Goal: Task Accomplishment & Management: Manage account settings

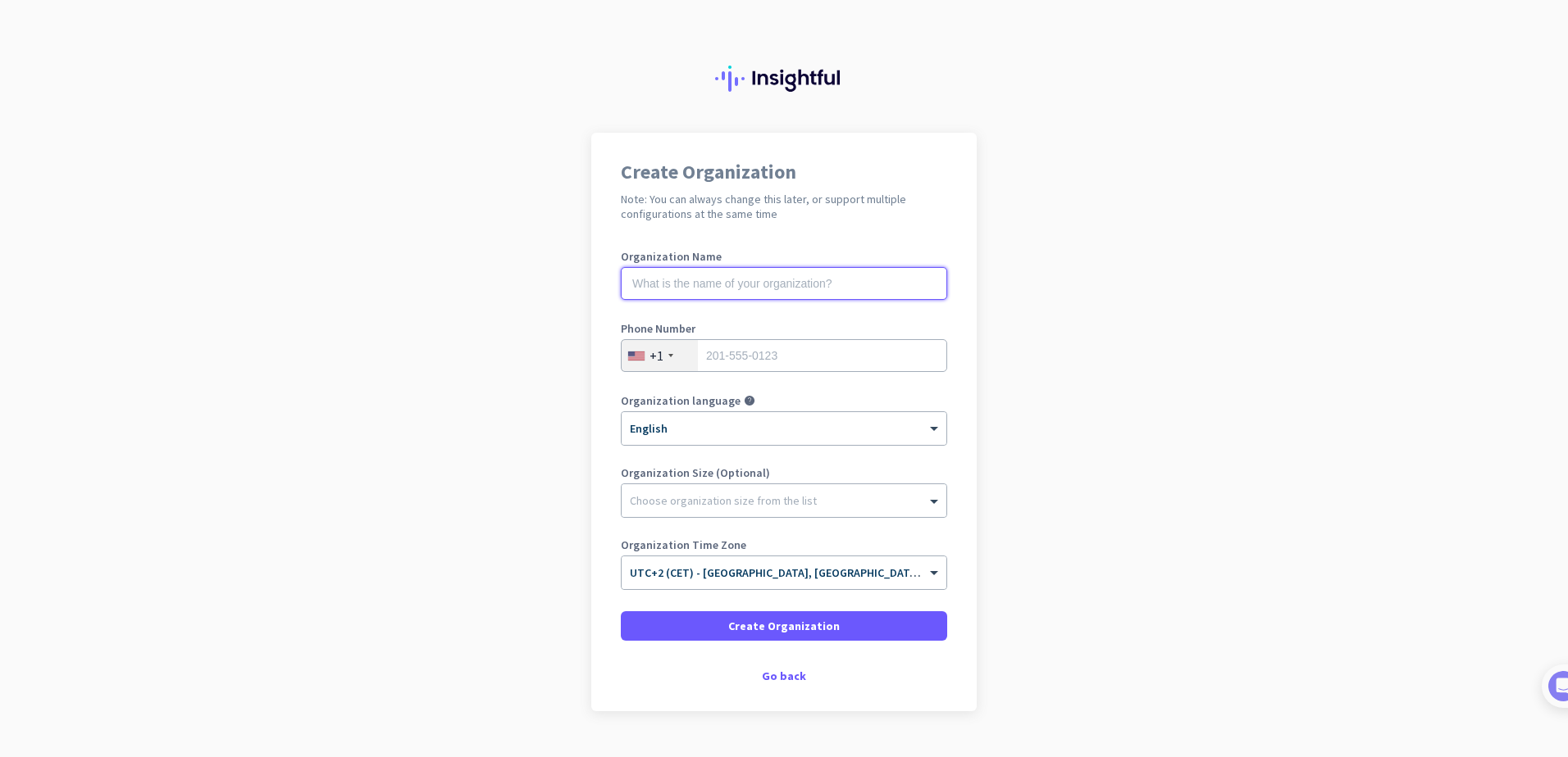
click at [767, 281] on input "text" at bounding box center [784, 284] width 326 height 33
type input "Certifopac"
click at [670, 348] on div "+1" at bounding box center [659, 356] width 76 height 31
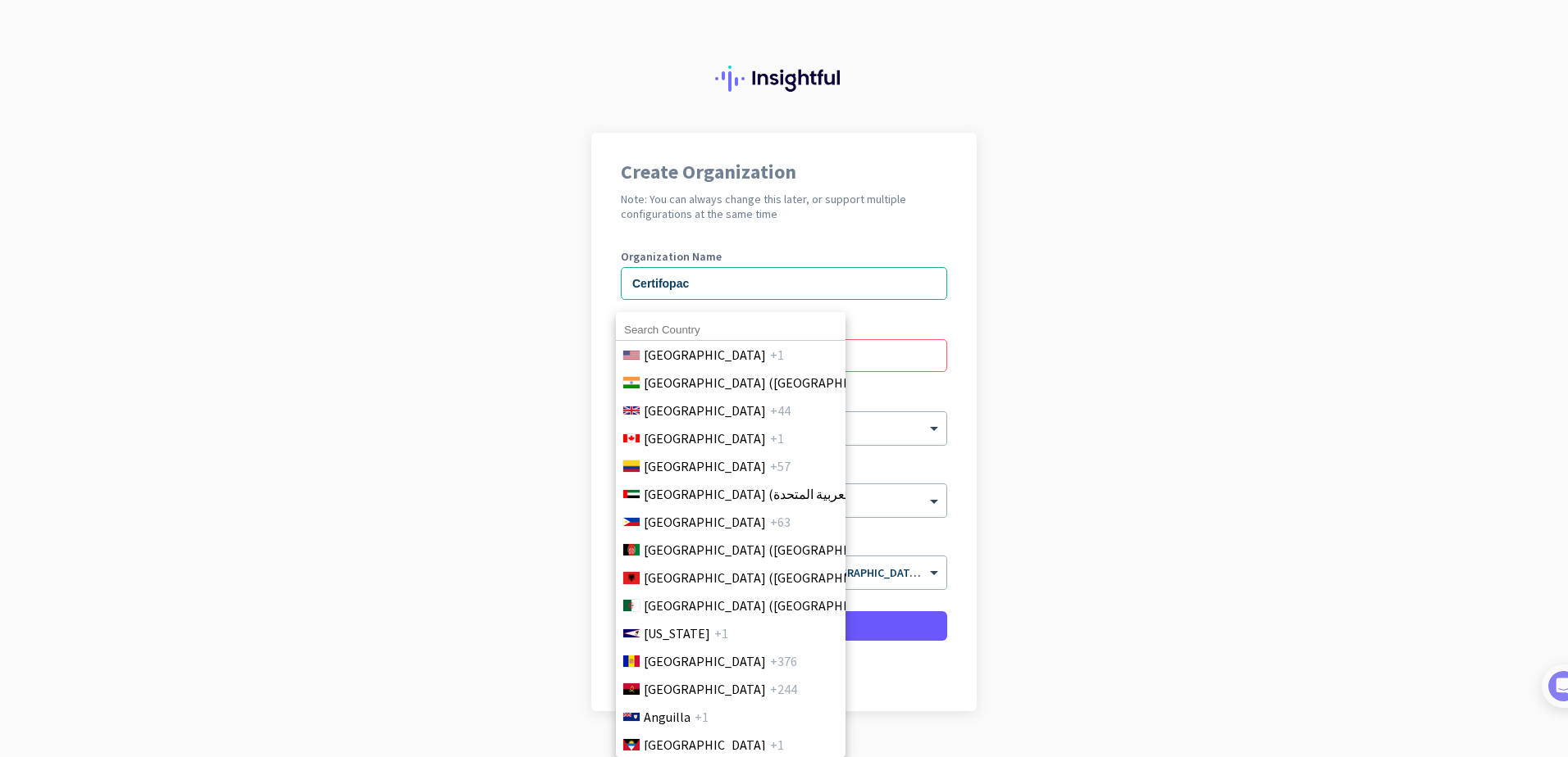
click at [863, 353] on div at bounding box center [784, 378] width 1568 height 757
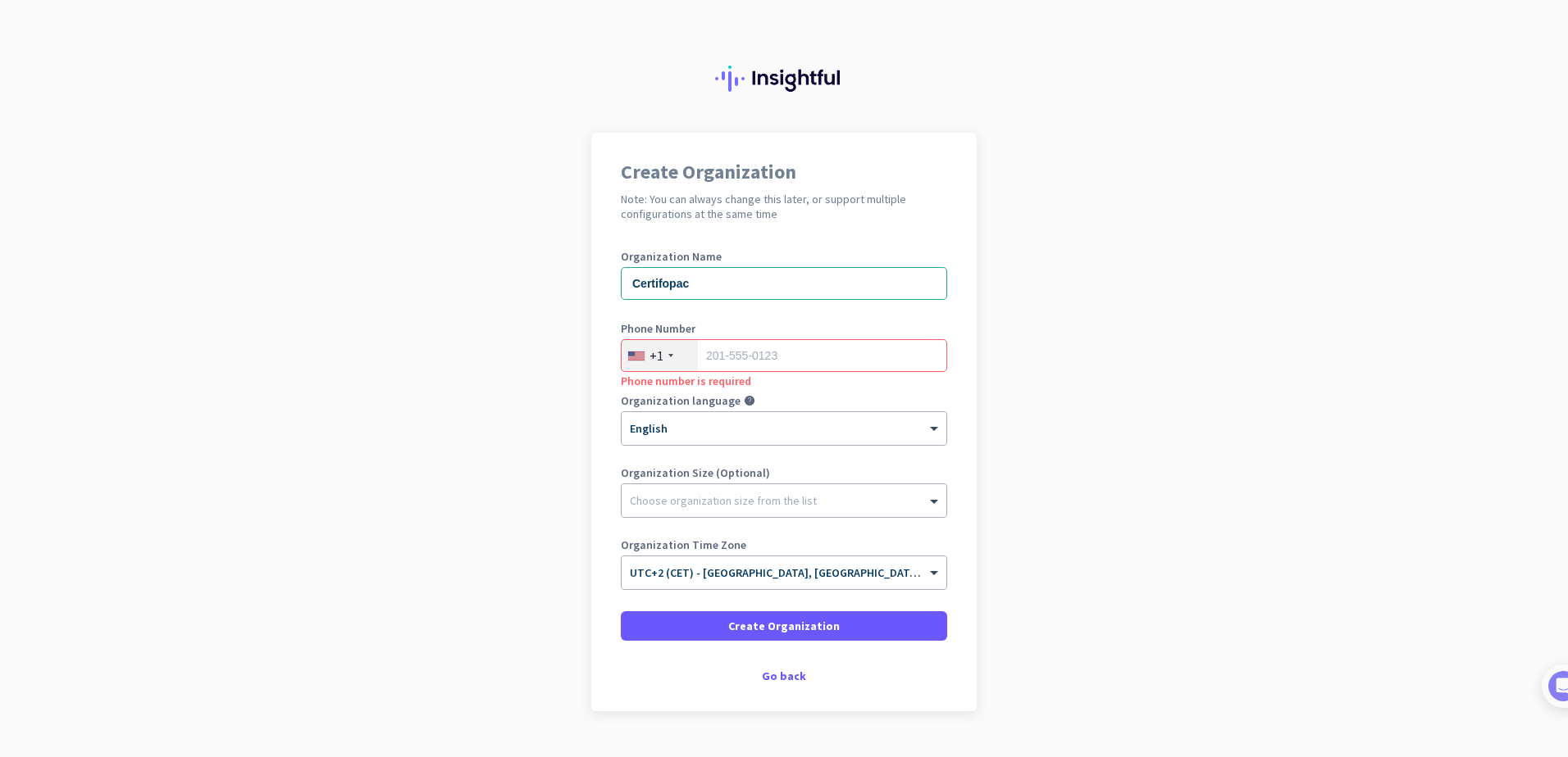
click at [634, 357] on div at bounding box center [637, 356] width 16 height 9
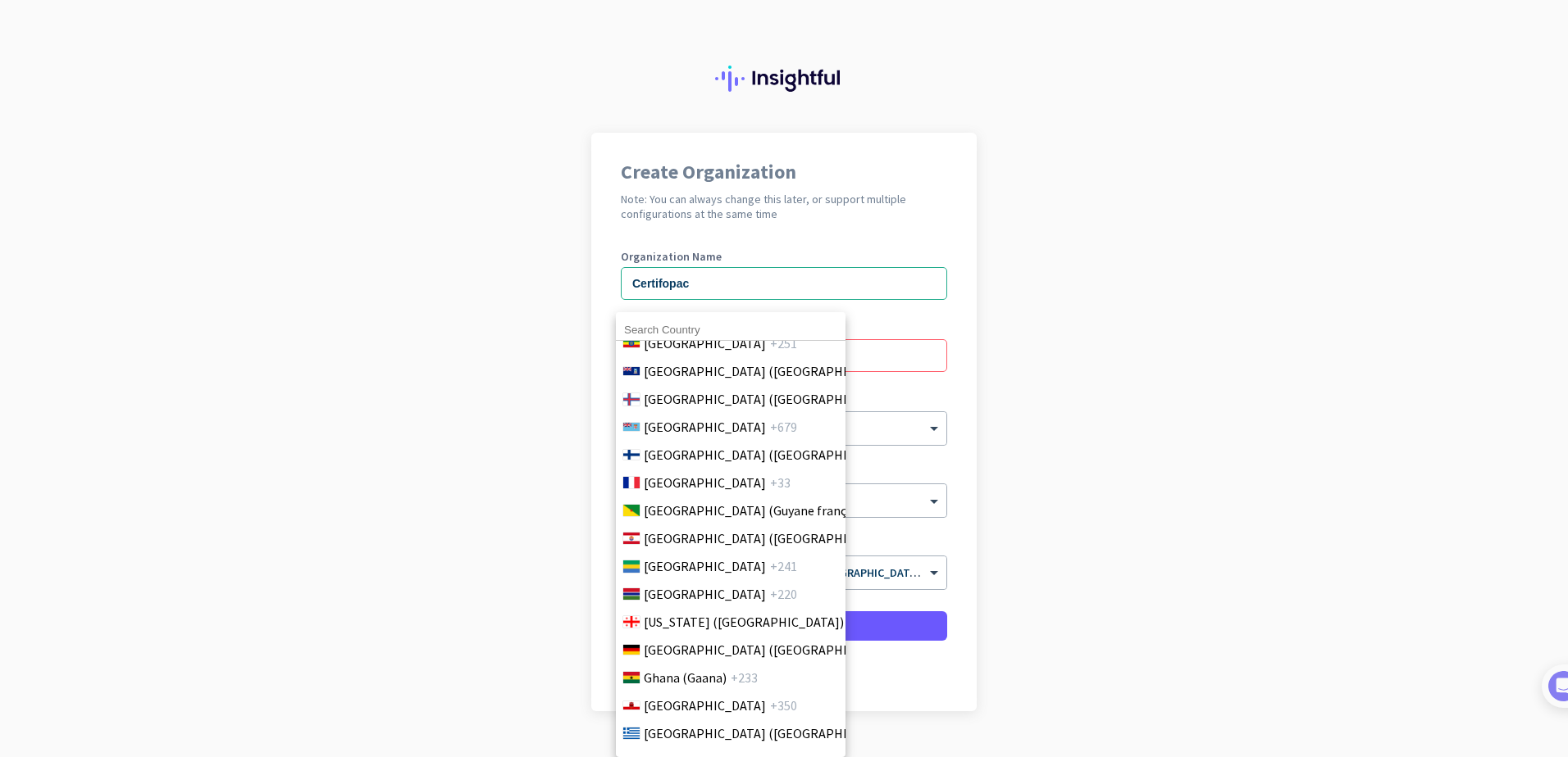
scroll to position [2049, 0]
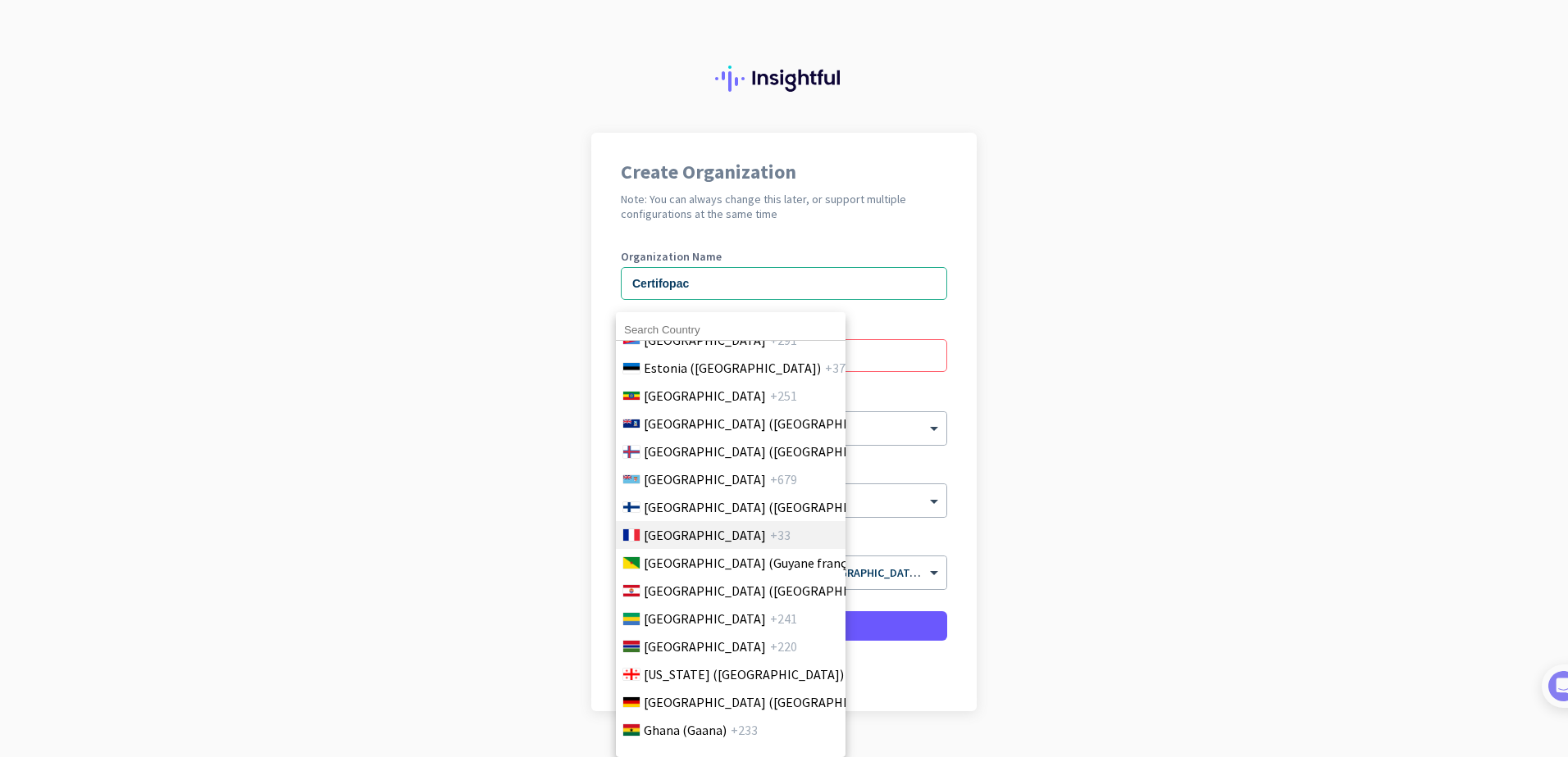
click at [770, 530] on span "+33" at bounding box center [780, 535] width 20 height 19
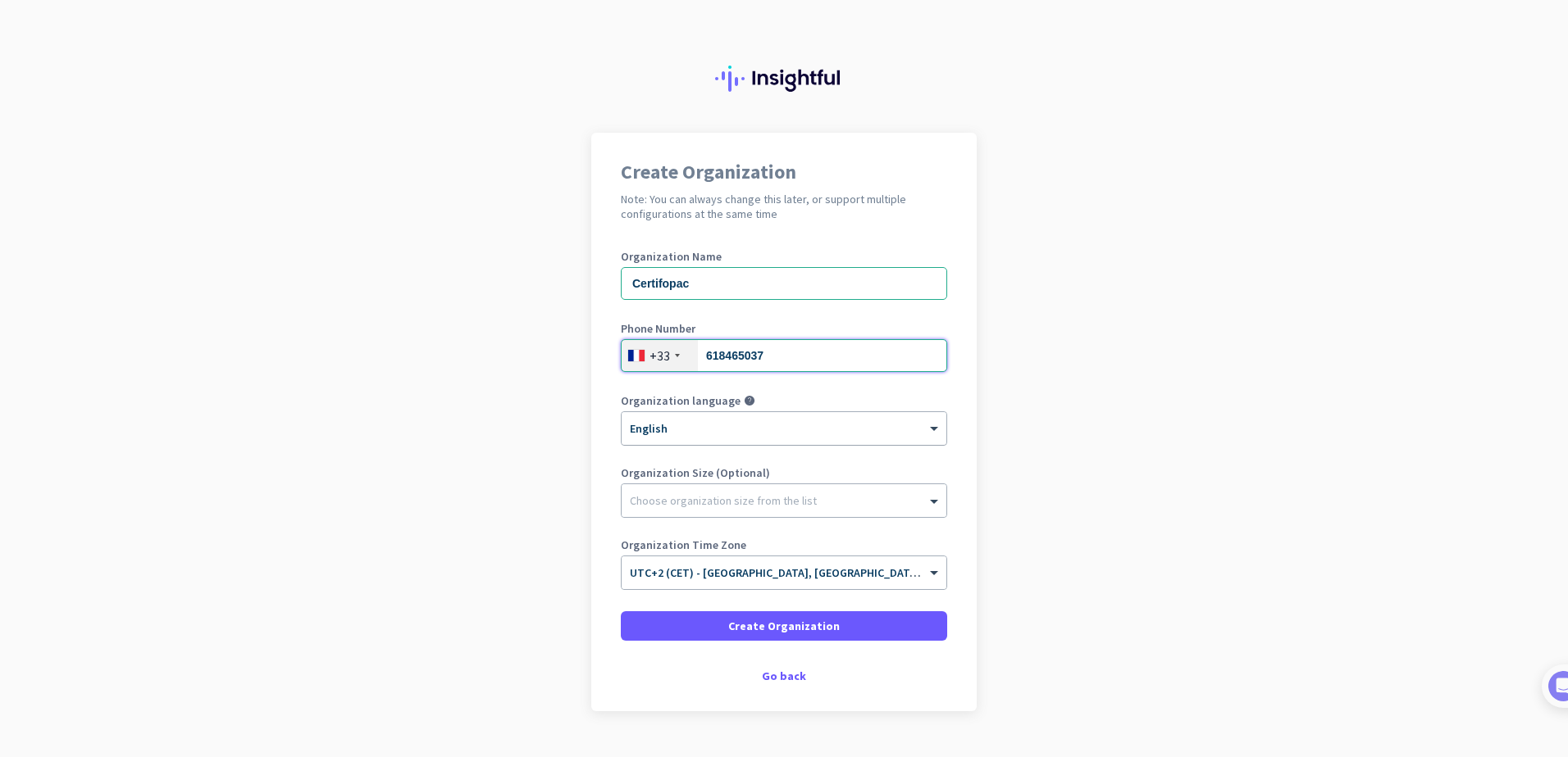
type input "618465037"
click at [725, 442] on div "× English" at bounding box center [784, 428] width 325 height 33
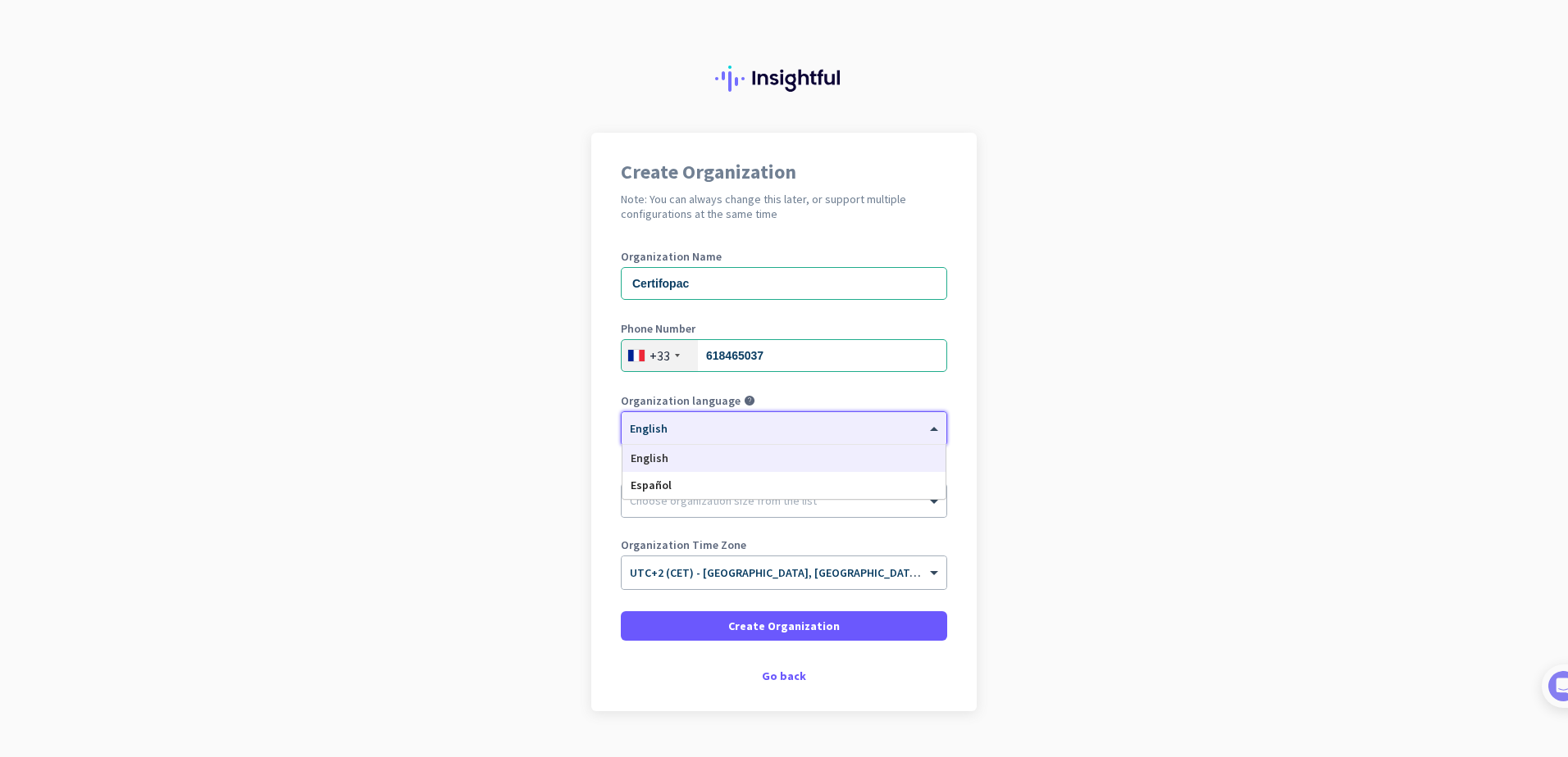
click at [710, 460] on div "English" at bounding box center [784, 459] width 323 height 27
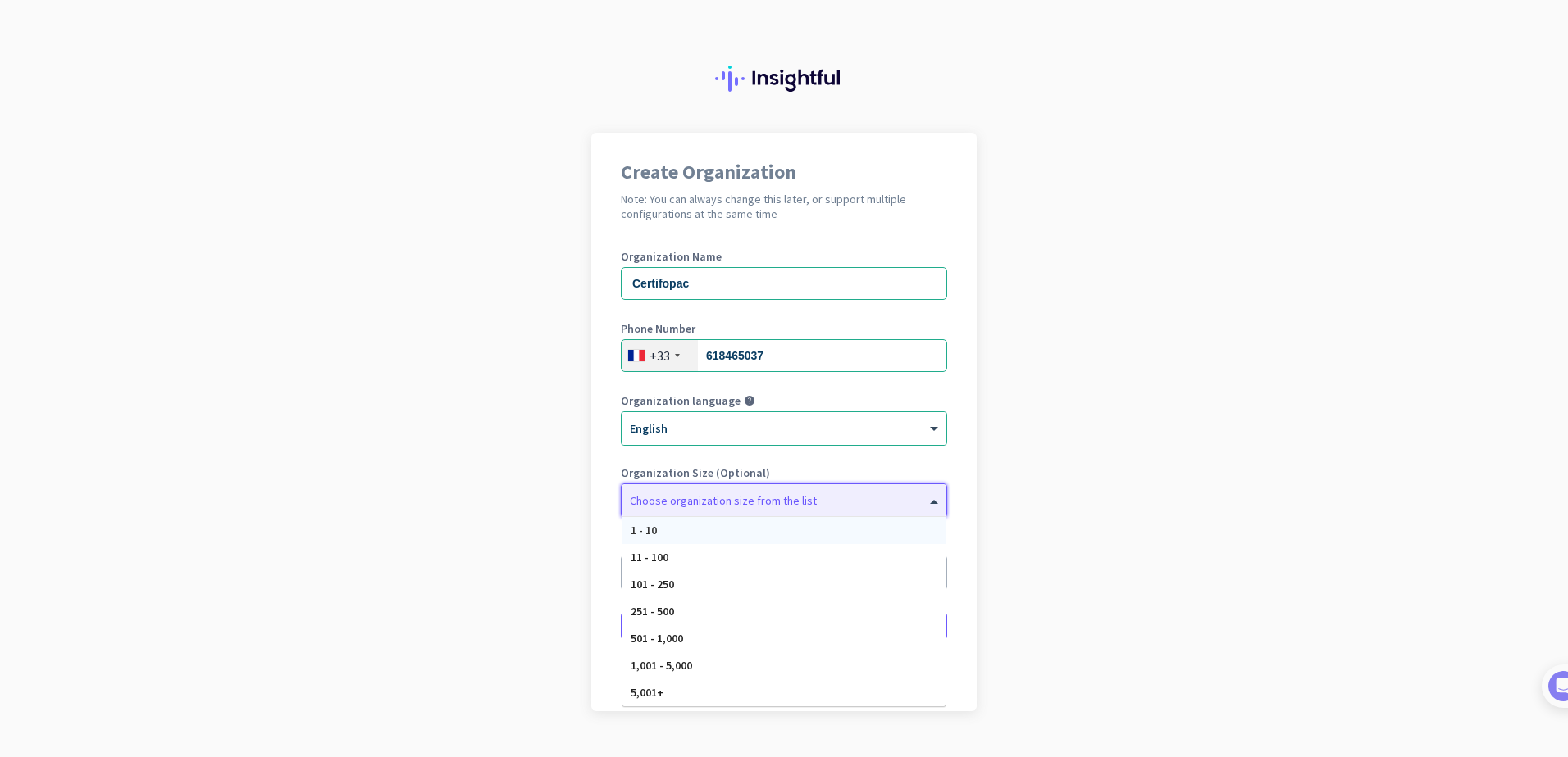
click at [713, 500] on div at bounding box center [784, 497] width 325 height 16
click at [686, 530] on div "1 - 10" at bounding box center [784, 531] width 323 height 27
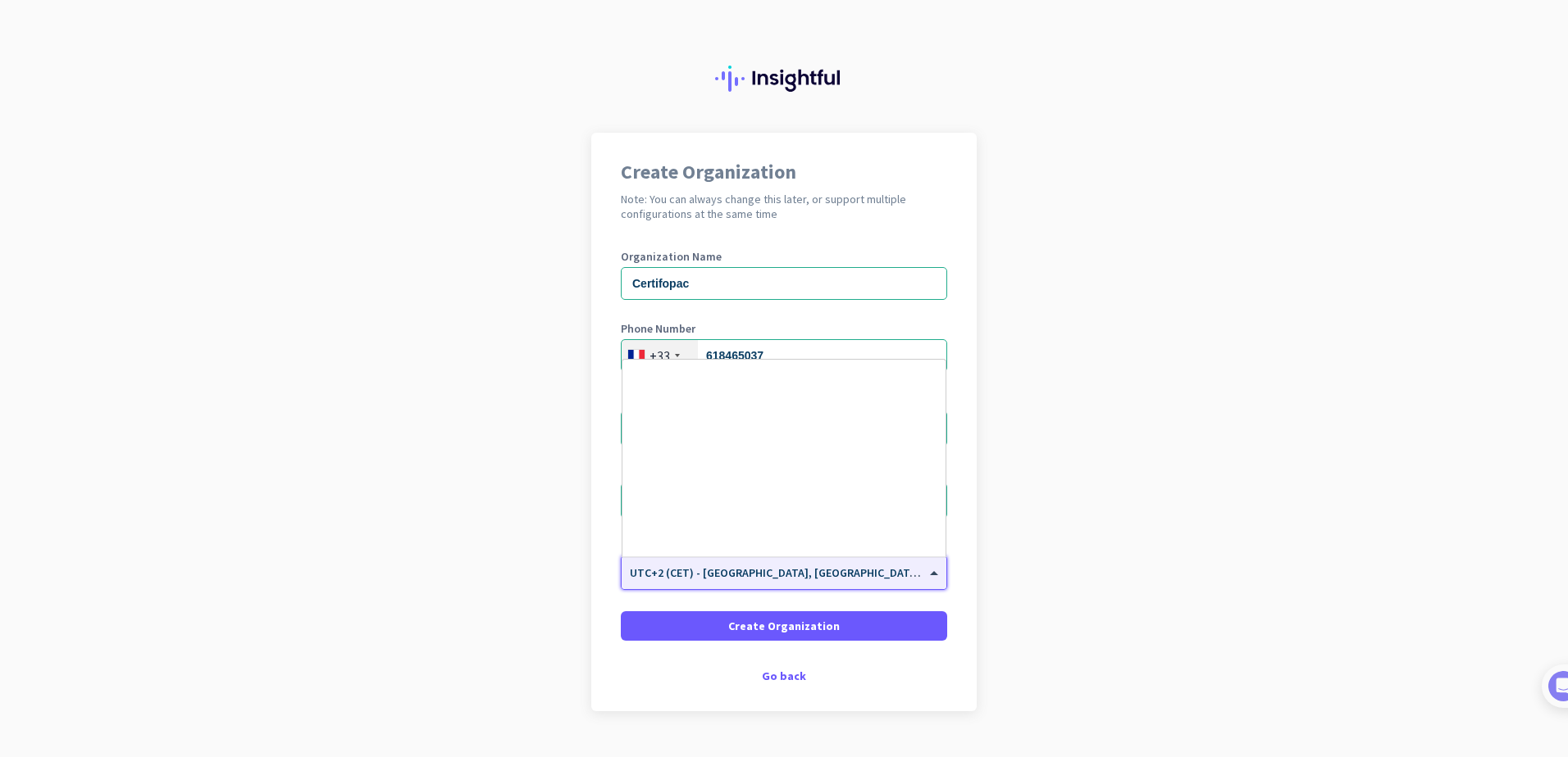
click at [715, 567] on input "text" at bounding box center [768, 567] width 276 height 12
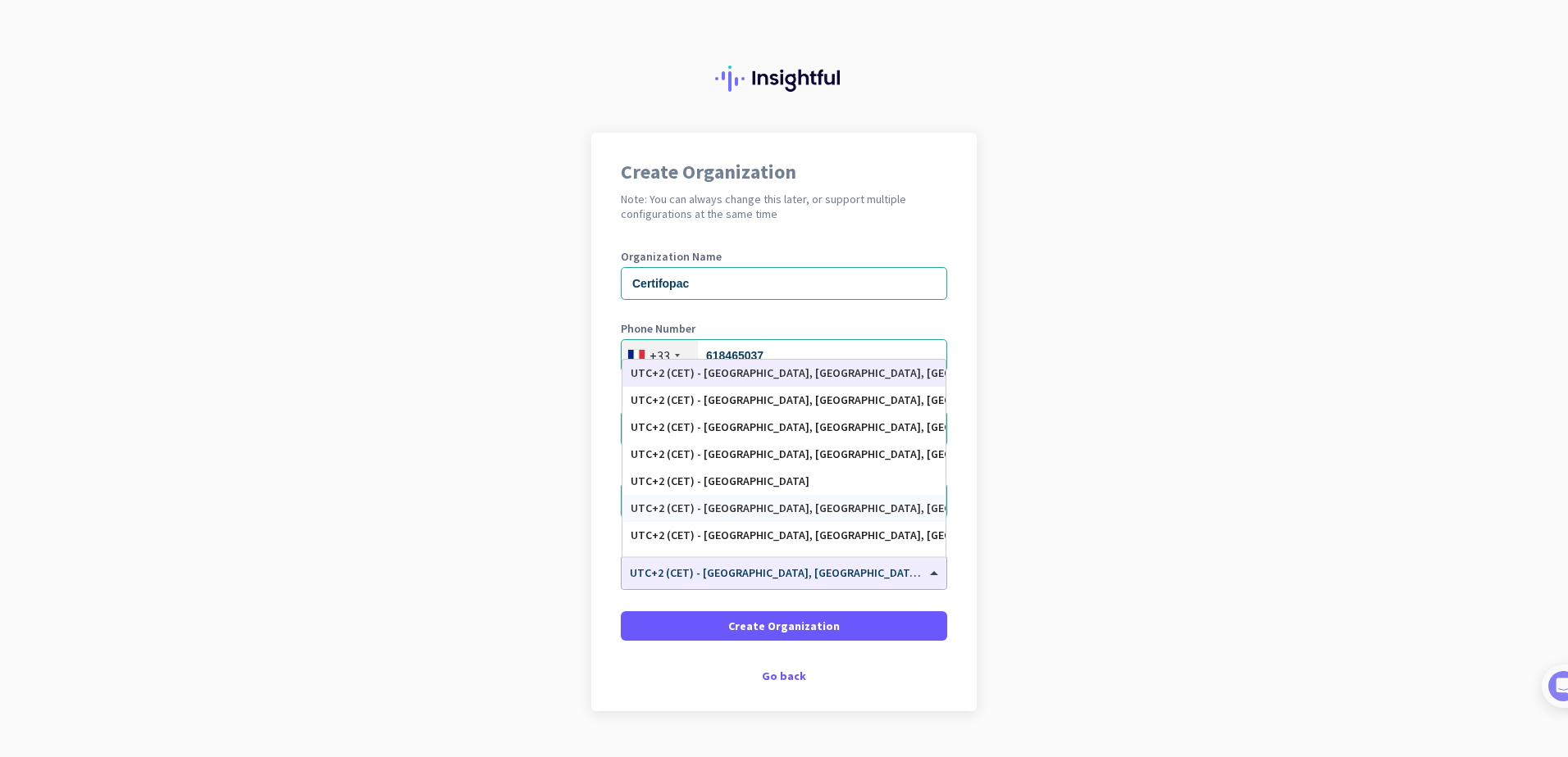
click at [1095, 497] on app-onboarding-organization "Create Organization Note: You can always change this later, or support multiple…" at bounding box center [784, 463] width 1568 height 661
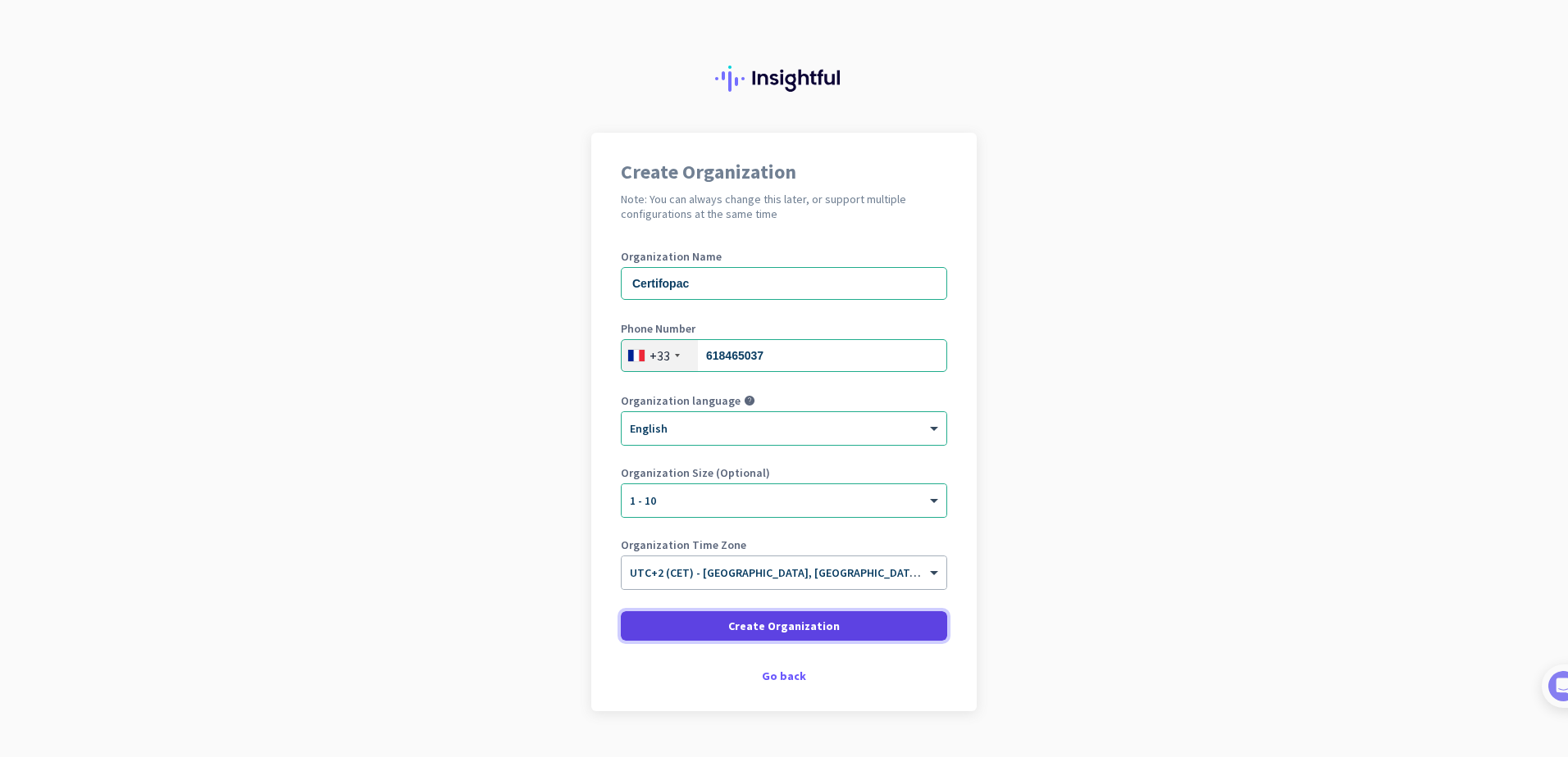
click at [725, 625] on span at bounding box center [784, 626] width 326 height 39
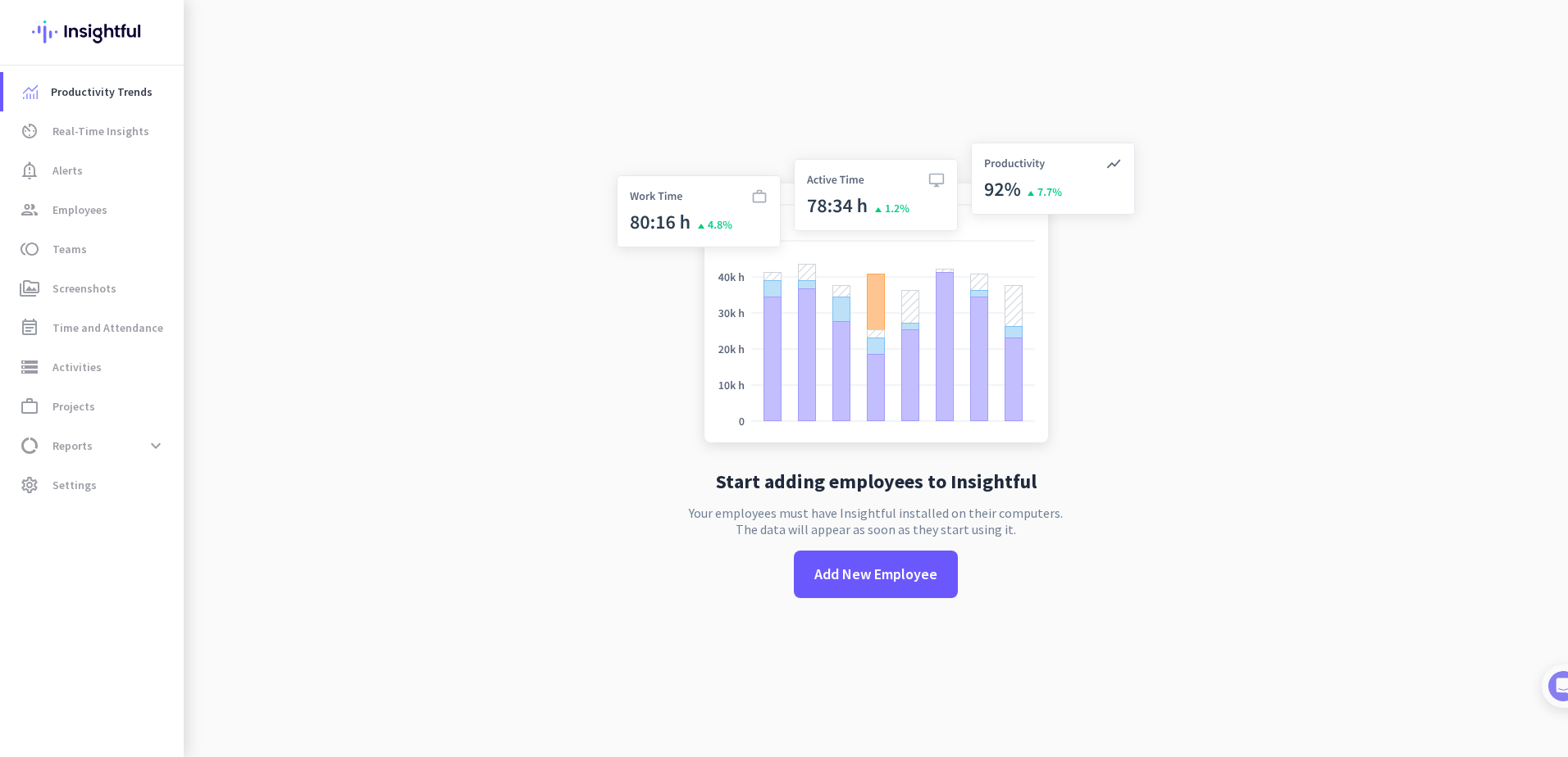
click at [724, 623] on div "Start adding employees to Insightful Your employees must have Insightful instal…" at bounding box center [876, 378] width 543 height 757
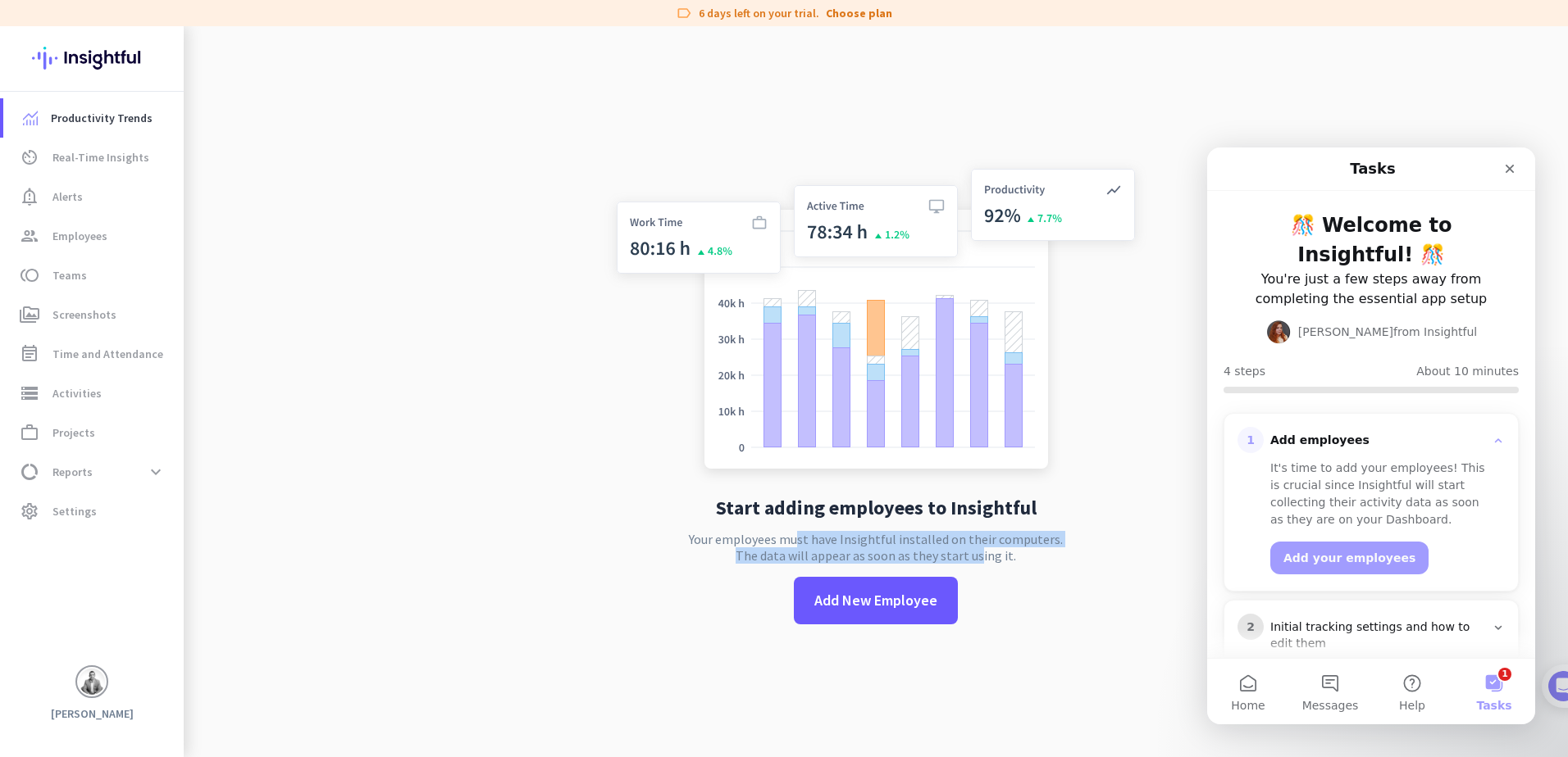
drag, startPoint x: 786, startPoint y: 544, endPoint x: 974, endPoint y: 556, distance: 188.4
click at [974, 556] on p "Your employees must have Insightful installed on their computers. The data will…" at bounding box center [876, 547] width 374 height 33
drag, startPoint x: 974, startPoint y: 556, endPoint x: 898, endPoint y: 553, distance: 76.1
click at [898, 553] on p "Your employees must have Insightful installed on their computers. The data will…" at bounding box center [876, 547] width 374 height 33
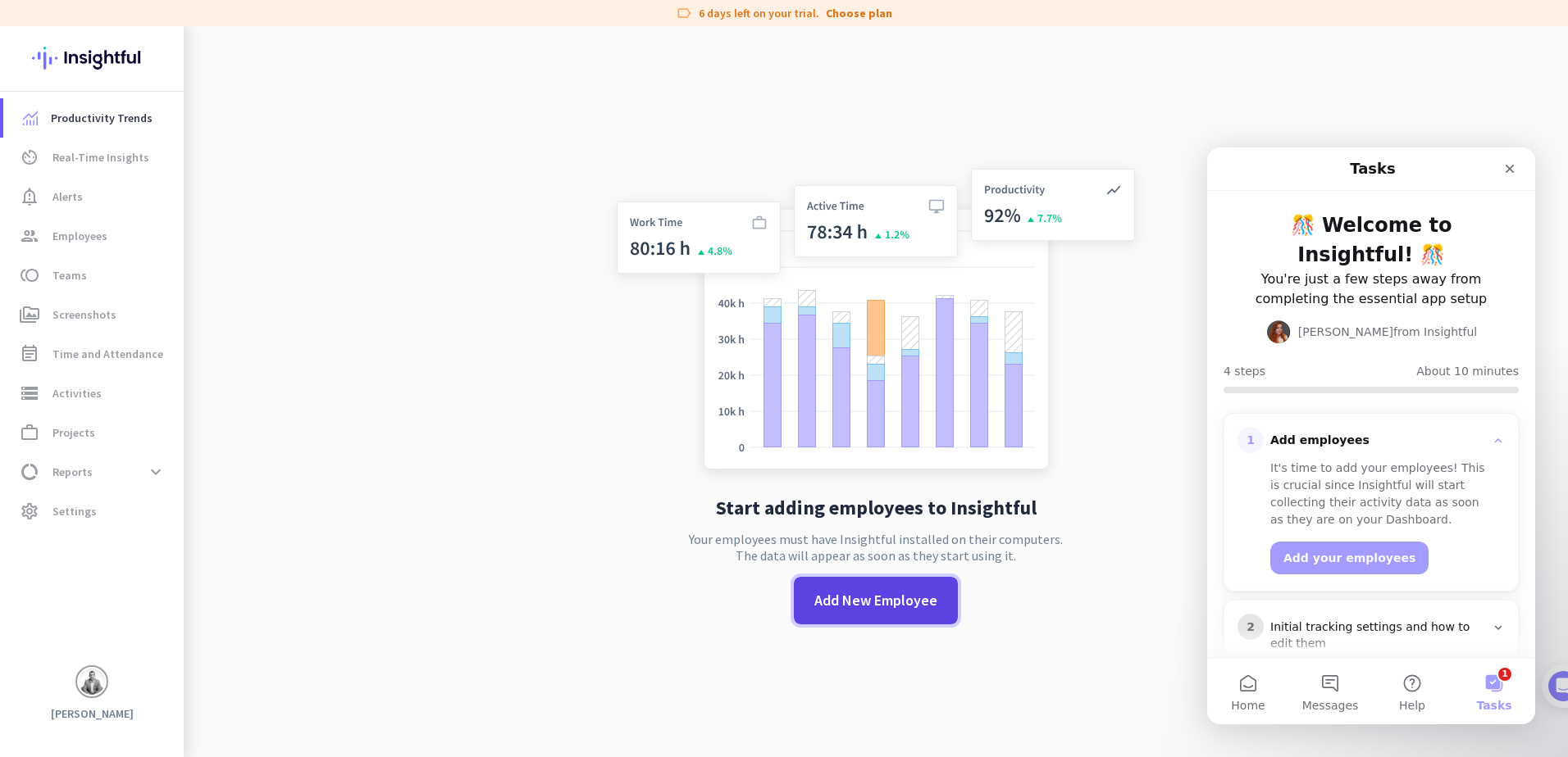
click at [861, 600] on span "Add New Employee" at bounding box center [876, 600] width 123 height 21
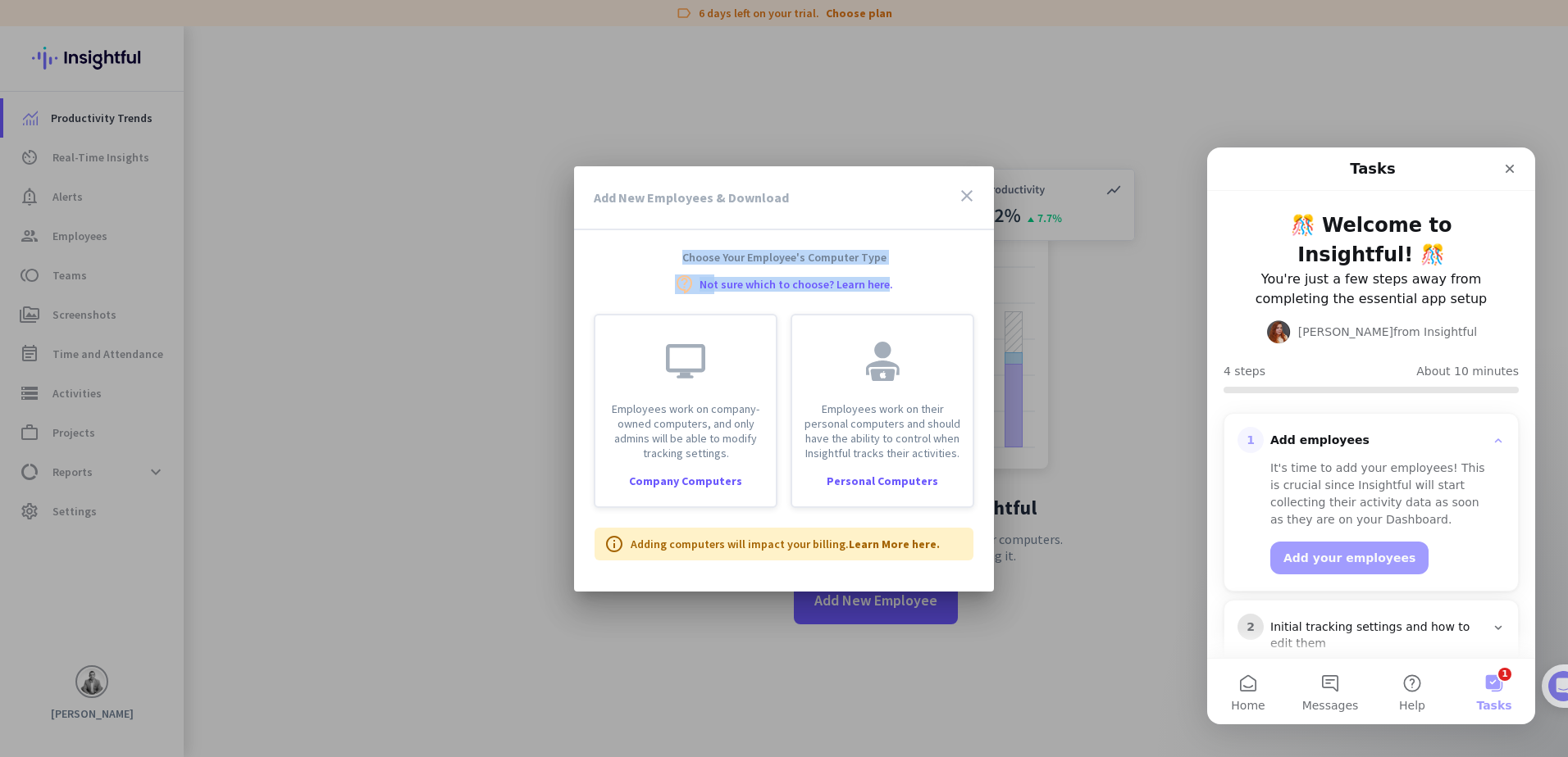
drag, startPoint x: 617, startPoint y: 254, endPoint x: 886, endPoint y: 288, distance: 271.1
click at [886, 288] on div "Choose Your Employee's Computer Type contact_support Not sure which to choose? …" at bounding box center [784, 272] width 419 height 44
click at [604, 273] on div "Choose Your Employee's Computer Type contact_support Not sure which to choose? …" at bounding box center [784, 272] width 419 height 44
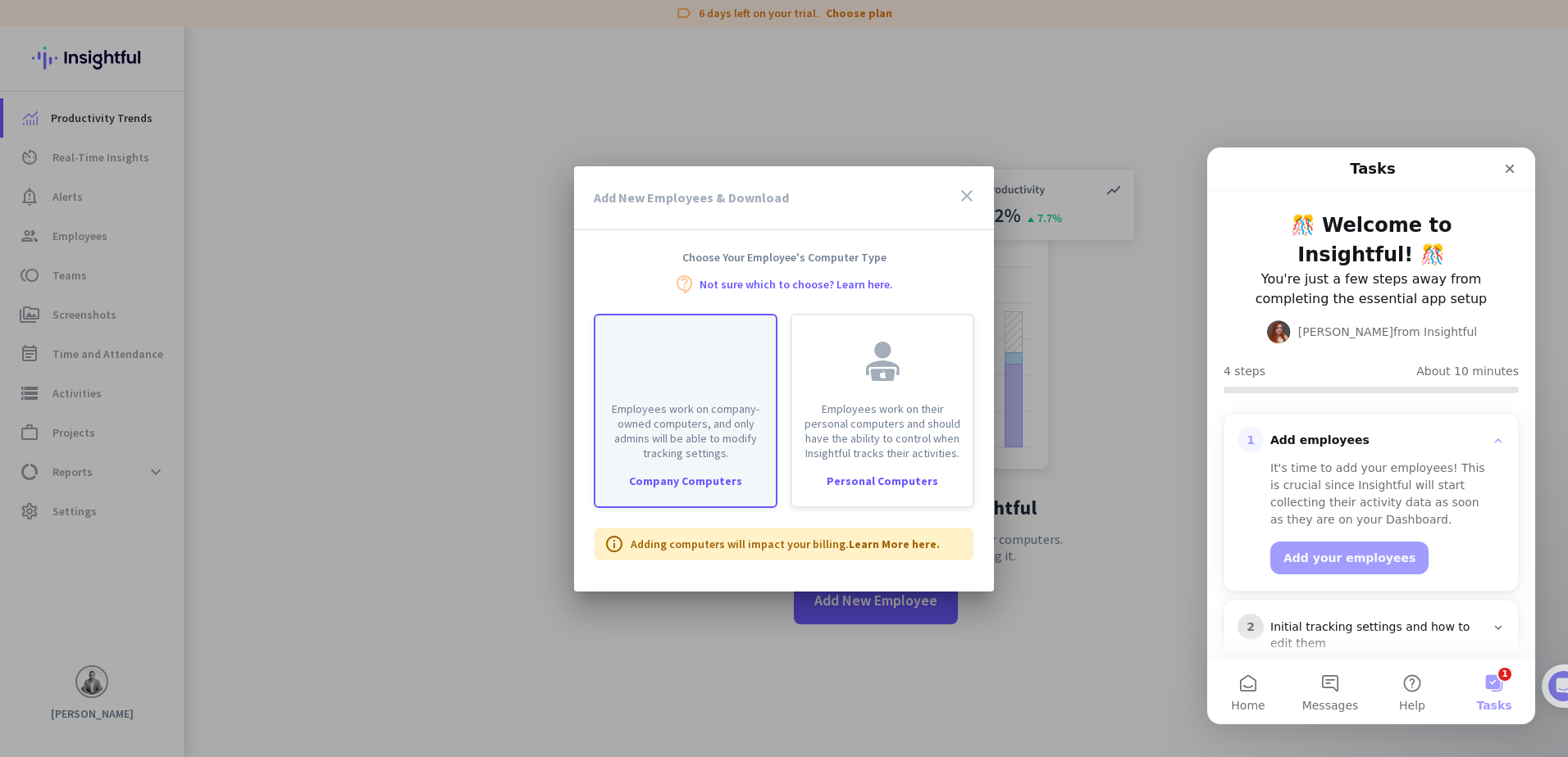
click at [681, 419] on p "Employees work on company-owned computers, and only admins will be able to modi…" at bounding box center [686, 431] width 161 height 59
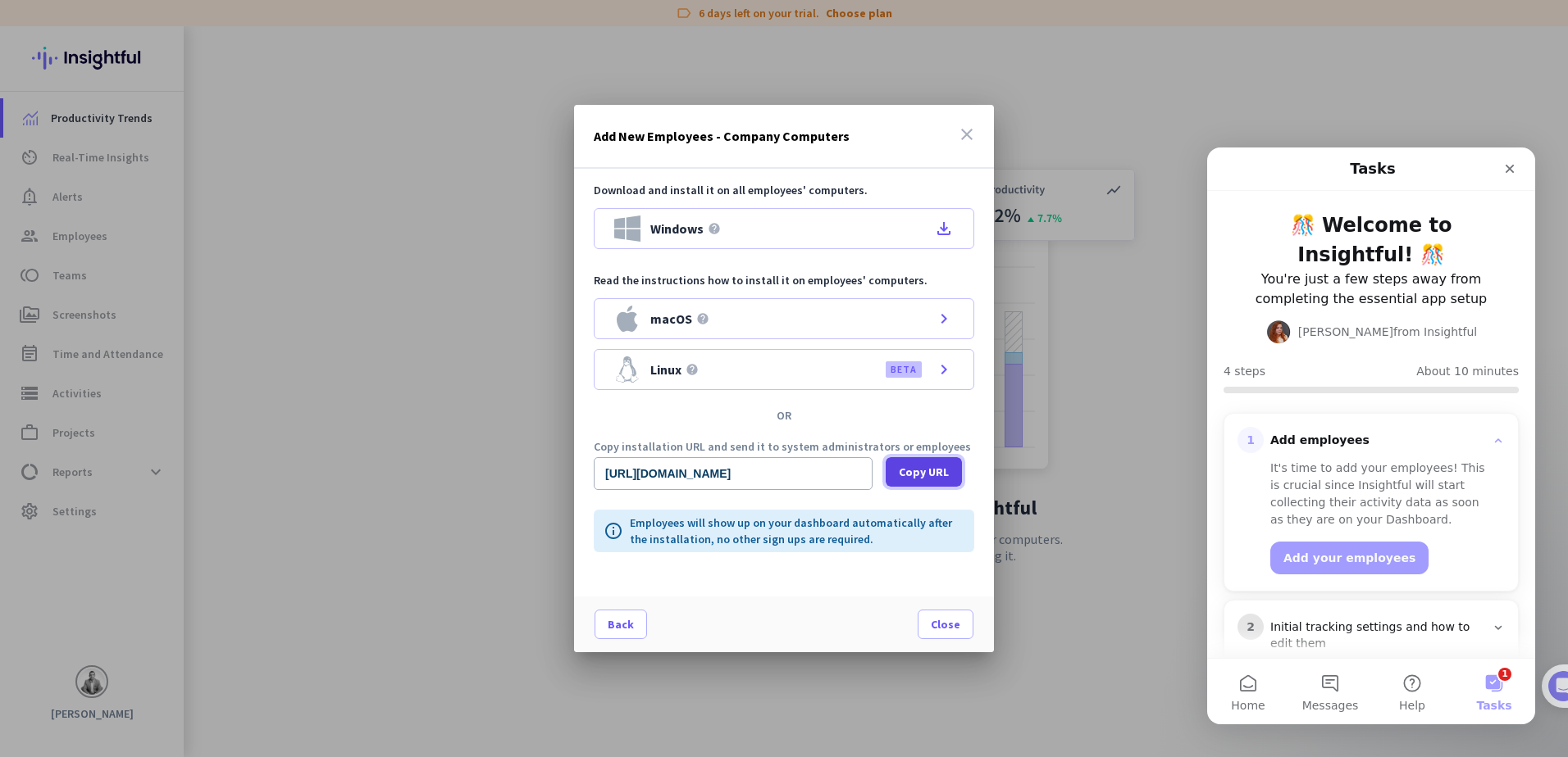
click at [915, 475] on span "Copy URL" at bounding box center [923, 472] width 50 height 16
click at [950, 618] on span "Close" at bounding box center [945, 624] width 29 height 16
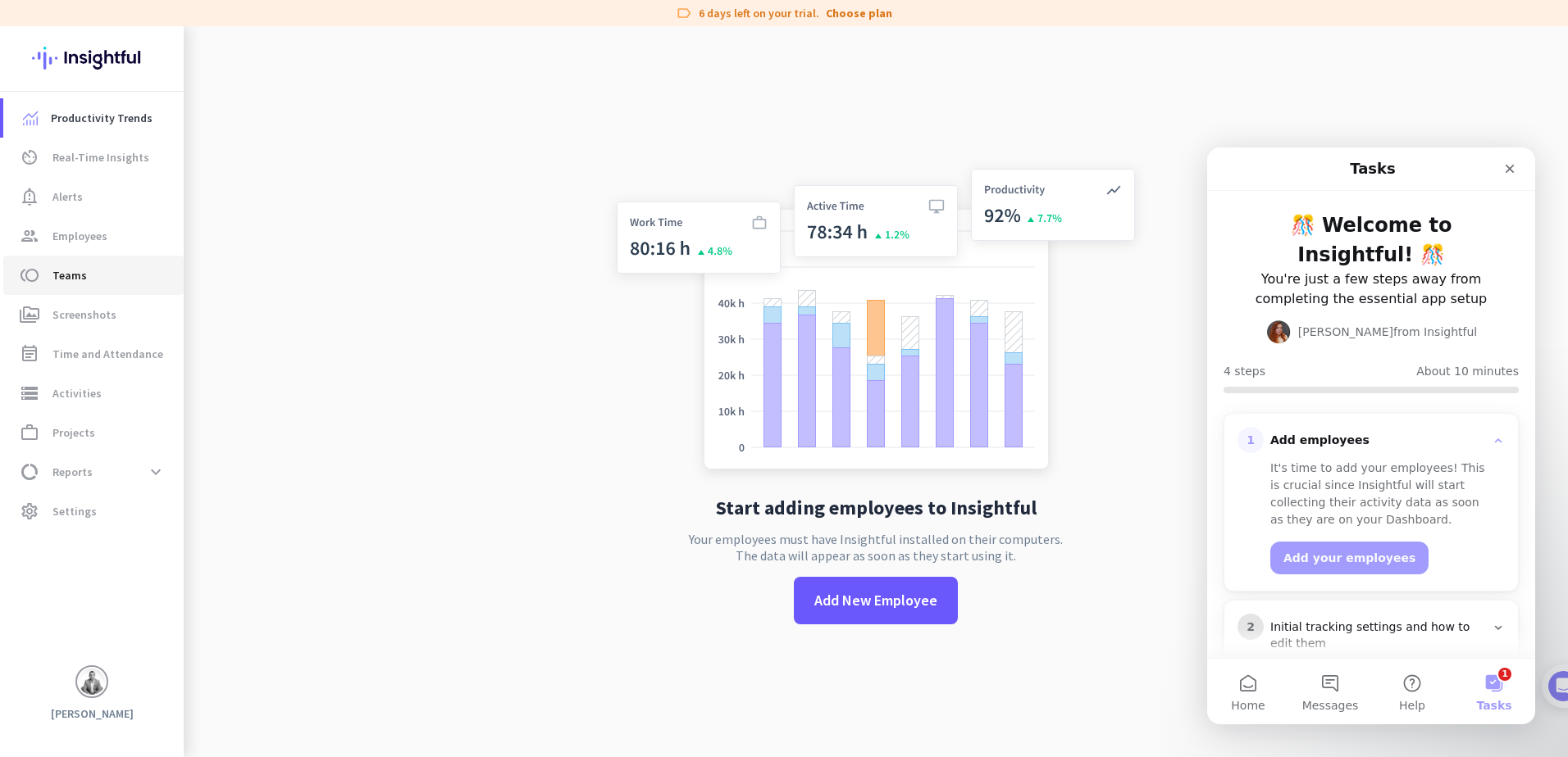
click at [82, 268] on span "Teams" at bounding box center [70, 275] width 35 height 19
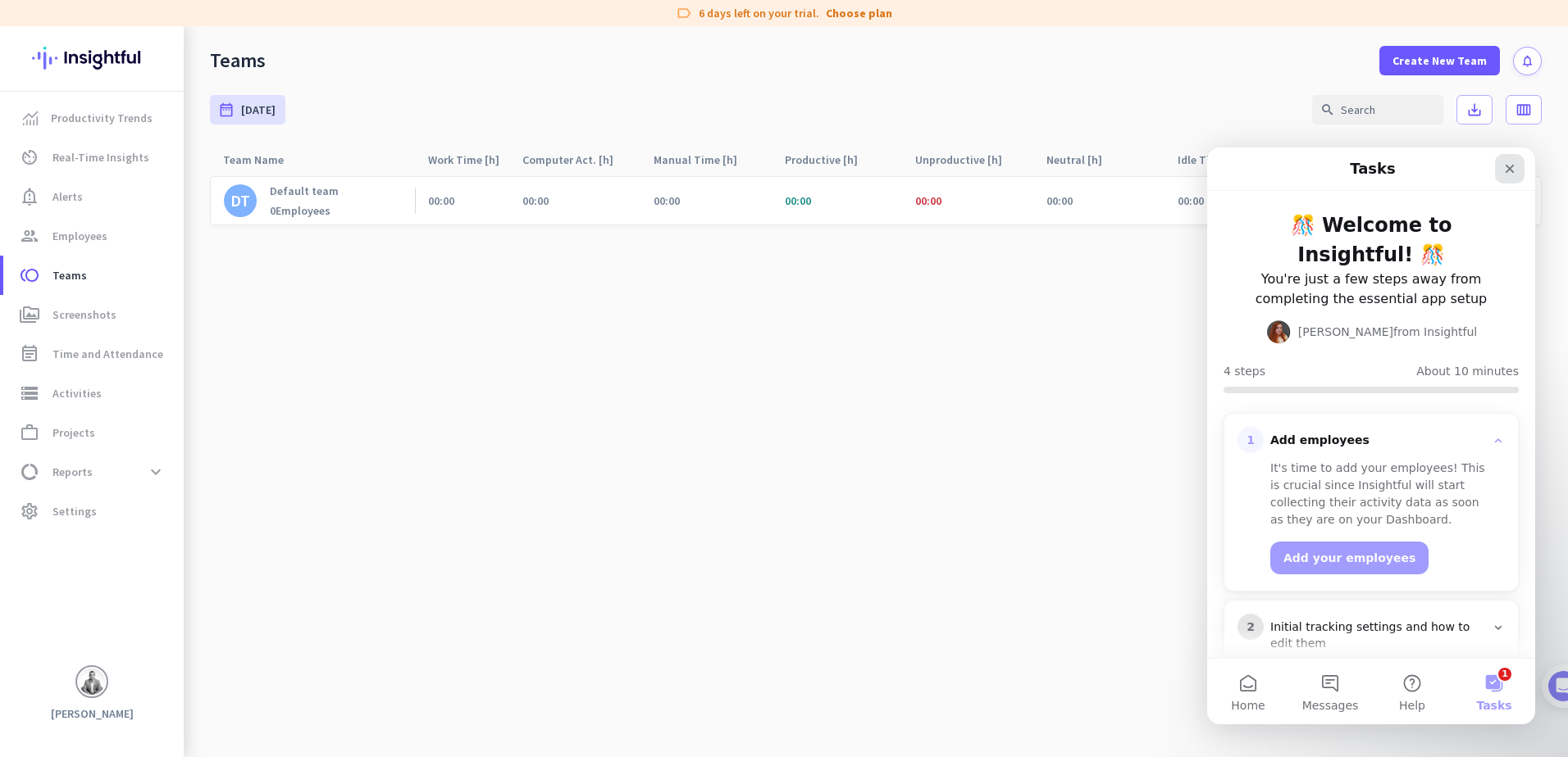
click at [1506, 168] on icon "Close" at bounding box center [1509, 168] width 13 height 13
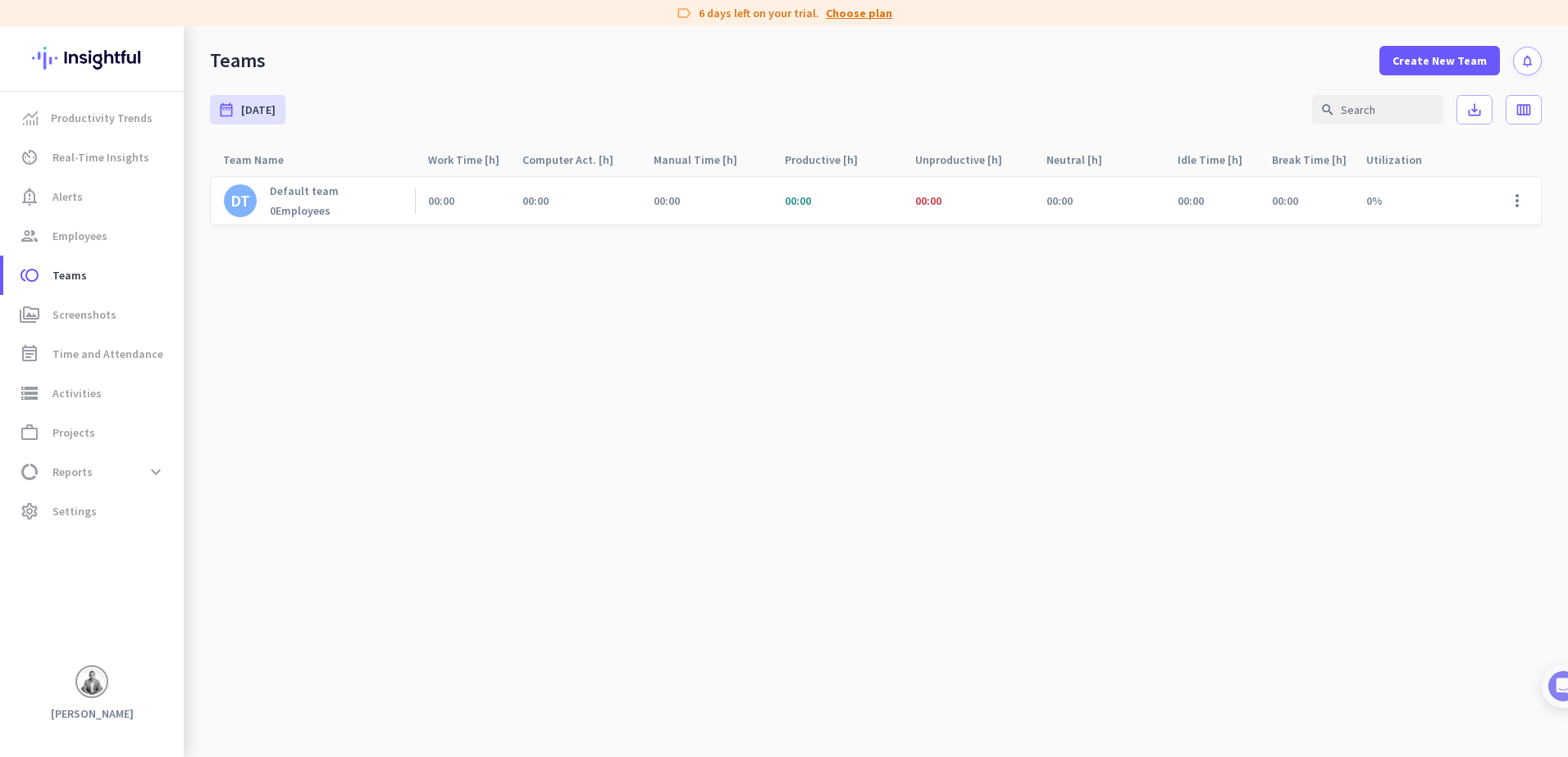
click at [861, 9] on link "Choose plan" at bounding box center [859, 13] width 67 height 16
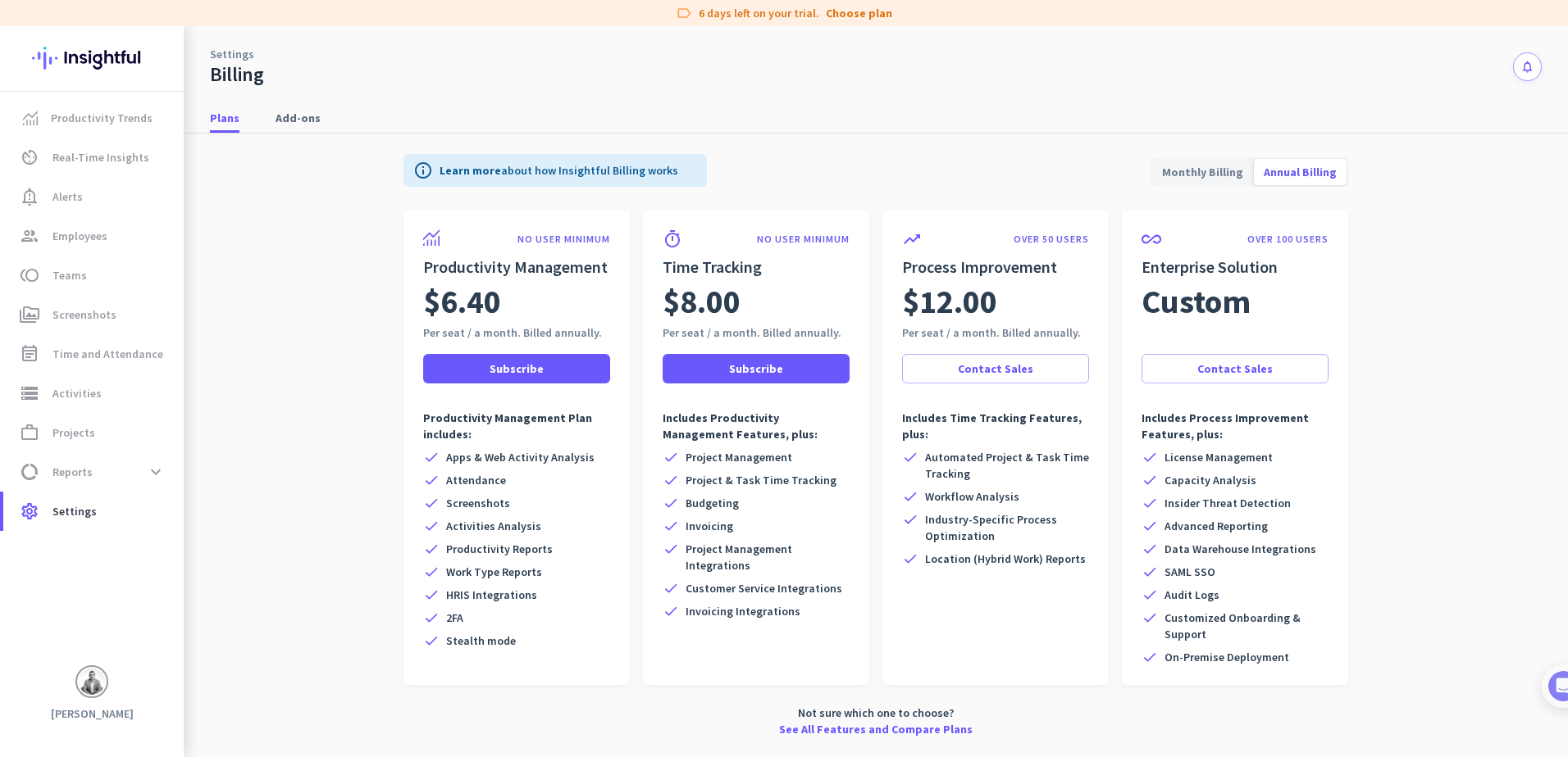
drag, startPoint x: 818, startPoint y: 613, endPoint x: 646, endPoint y: 419, distance: 259.3
click at [646, 419] on div "timer NO USER MINIMUM Time Tracking $8.00 Per seat / a month. Billed annually. …" at bounding box center [756, 447] width 226 height 475
click at [866, 624] on div "timer NO USER MINIMUM Time Tracking $8.00 Per seat / a month. Billed annually. …" at bounding box center [756, 447] width 226 height 475
click at [561, 238] on p "NO USER MINIMUM" at bounding box center [563, 239] width 93 height 13
click at [83, 313] on span "Screenshots" at bounding box center [84, 314] width 64 height 19
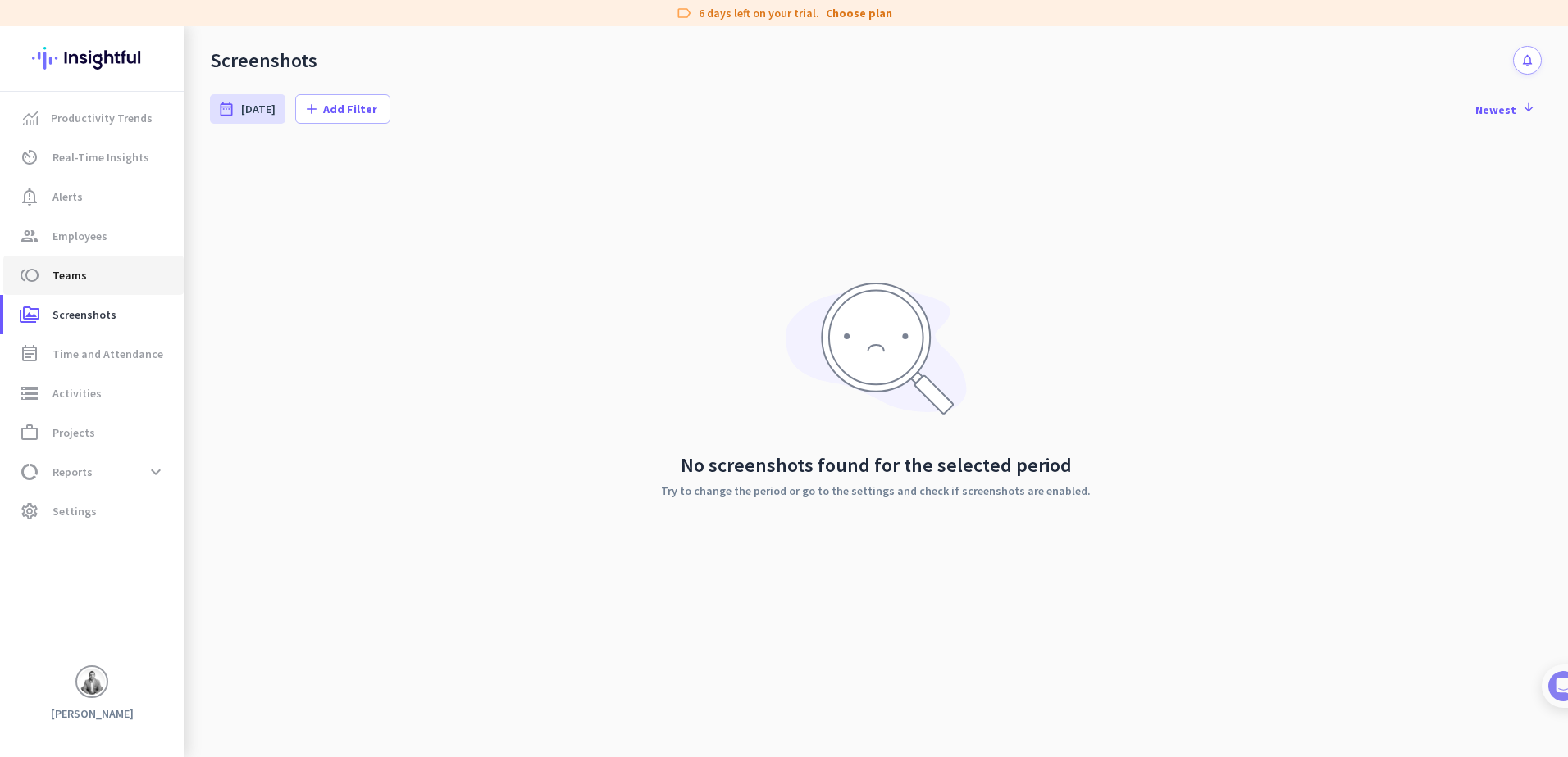
click at [87, 273] on span "toll Teams" at bounding box center [93, 275] width 154 height 19
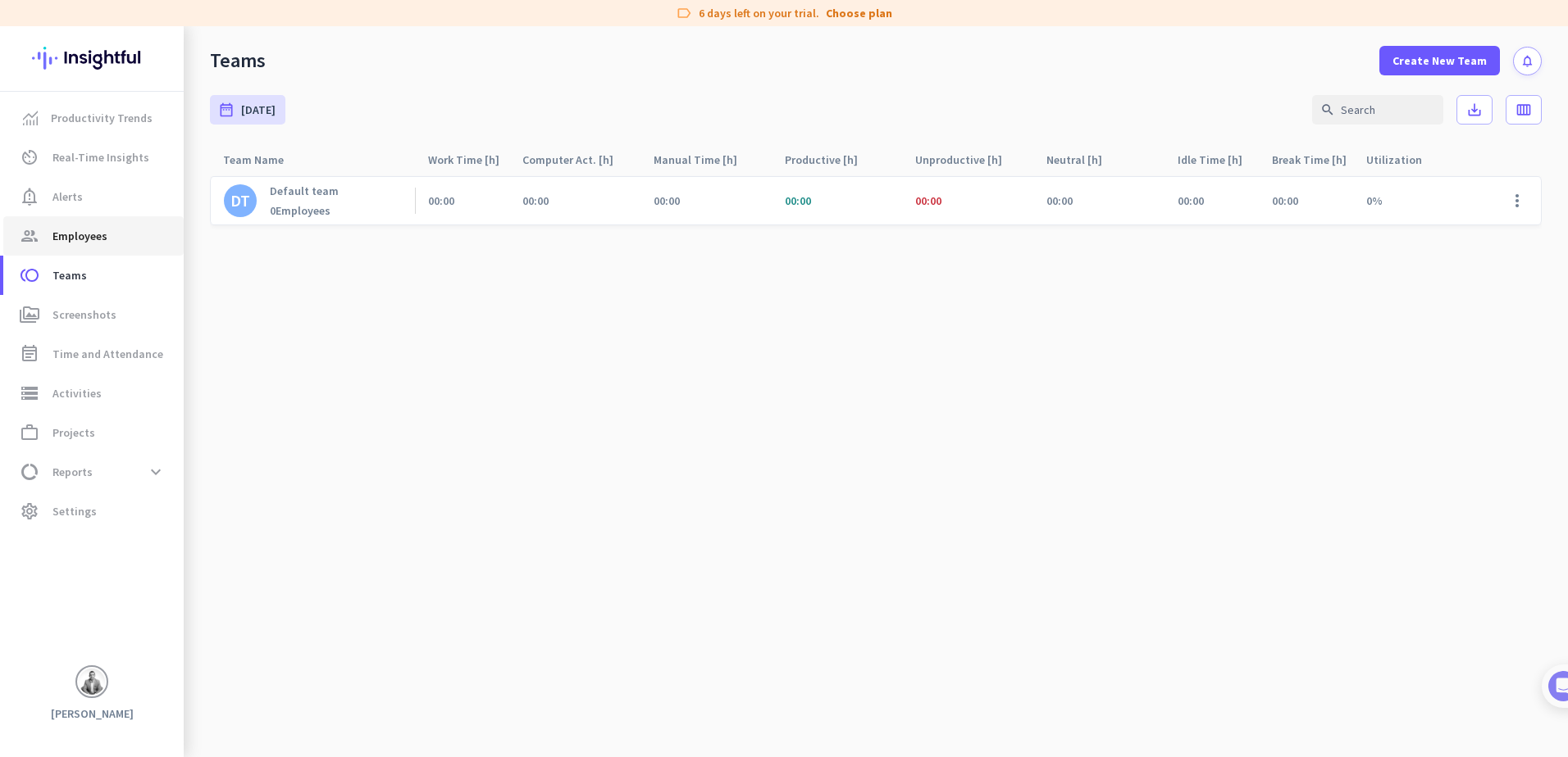
click at [94, 233] on span "Employees" at bounding box center [80, 235] width 55 height 19
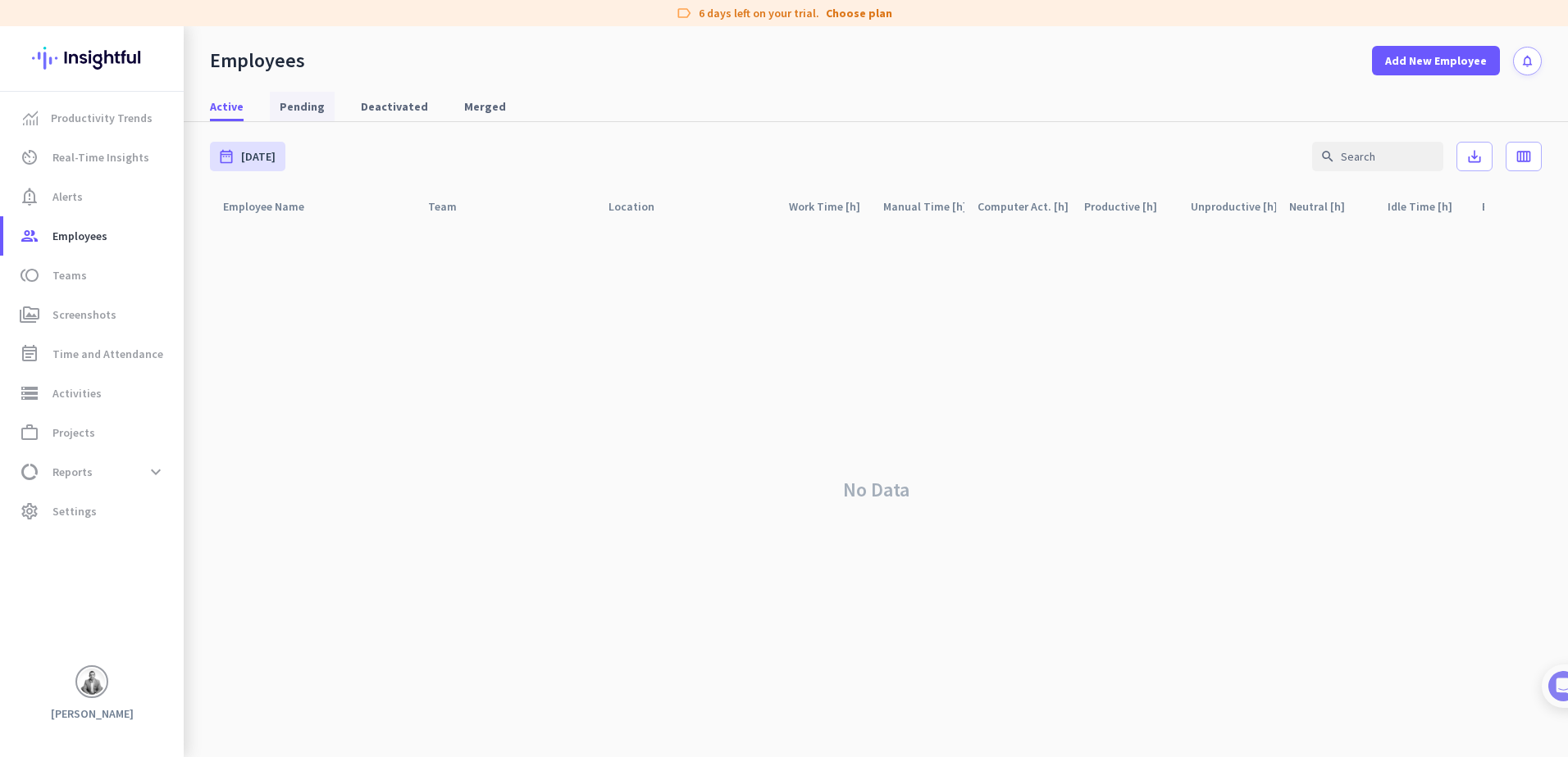
click at [300, 100] on span "Pending" at bounding box center [301, 106] width 45 height 16
click at [223, 106] on span "Active" at bounding box center [226, 106] width 34 height 16
click at [1412, 57] on span "Add New Employee" at bounding box center [1435, 60] width 102 height 16
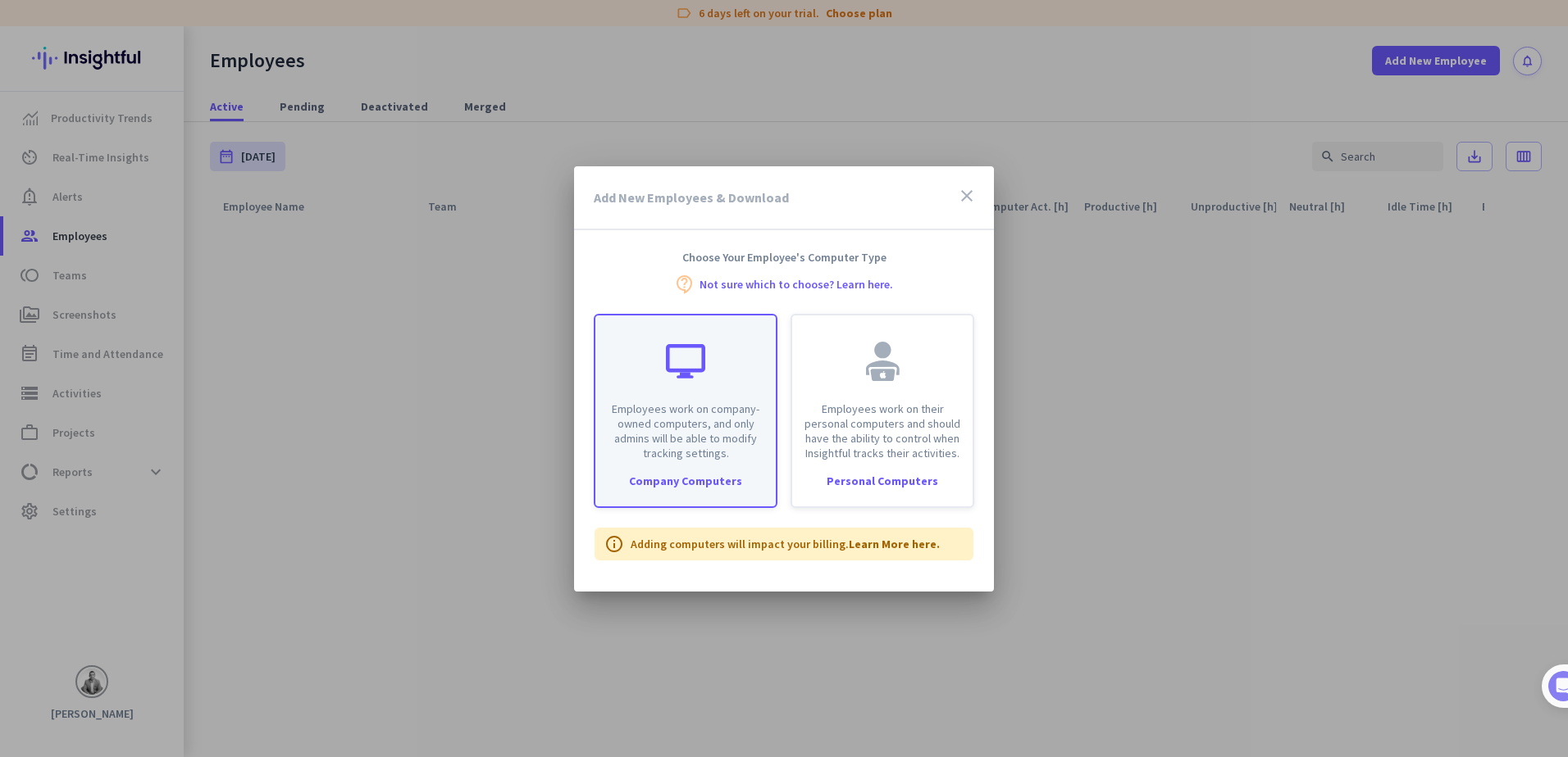
click at [741, 419] on p "Employees work on company-owned computers, and only admins will be able to modi…" at bounding box center [686, 431] width 161 height 59
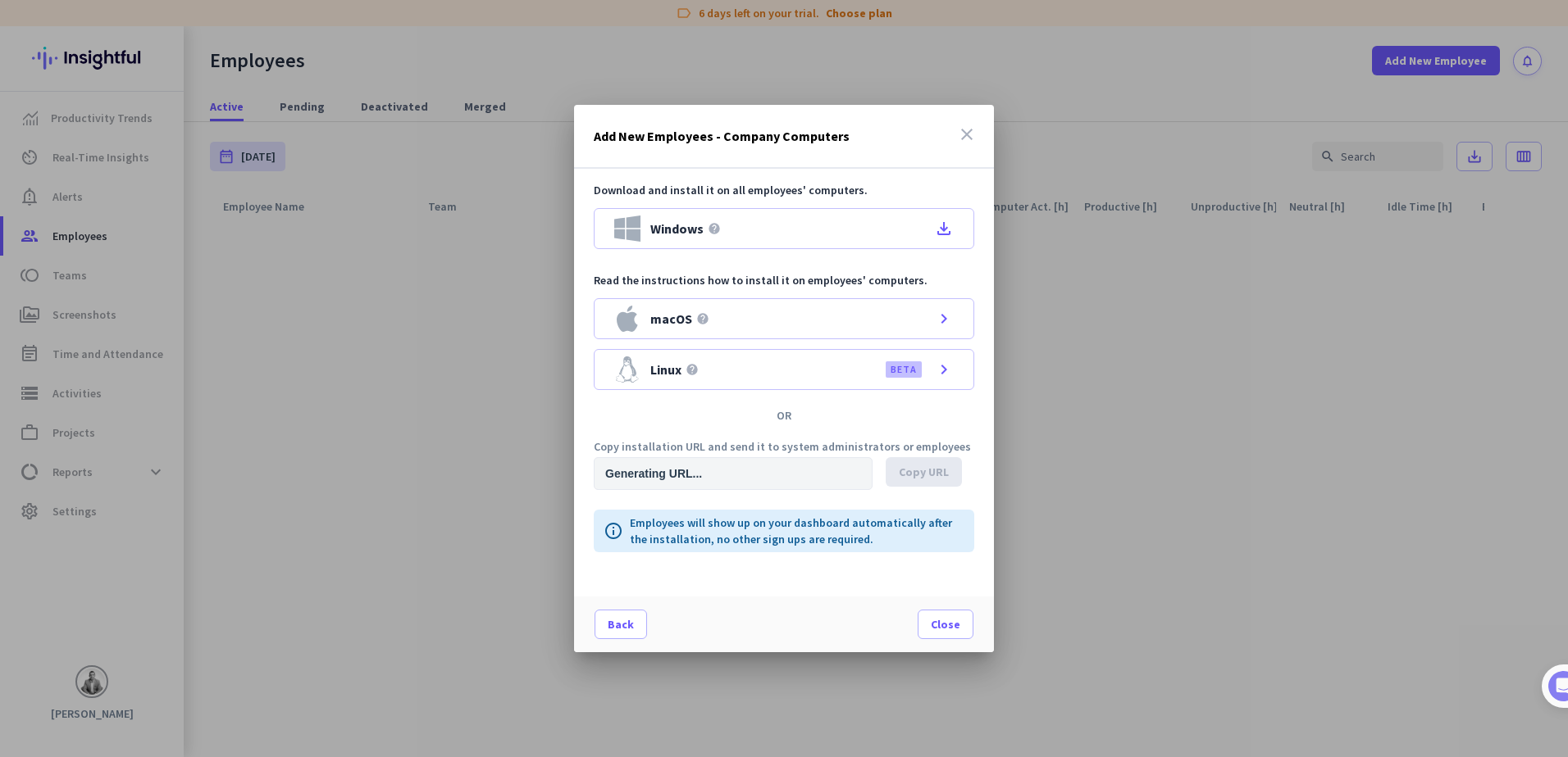
type input "[URL][DOMAIN_NAME]"
click at [619, 630] on span "Back" at bounding box center [621, 624] width 27 height 16
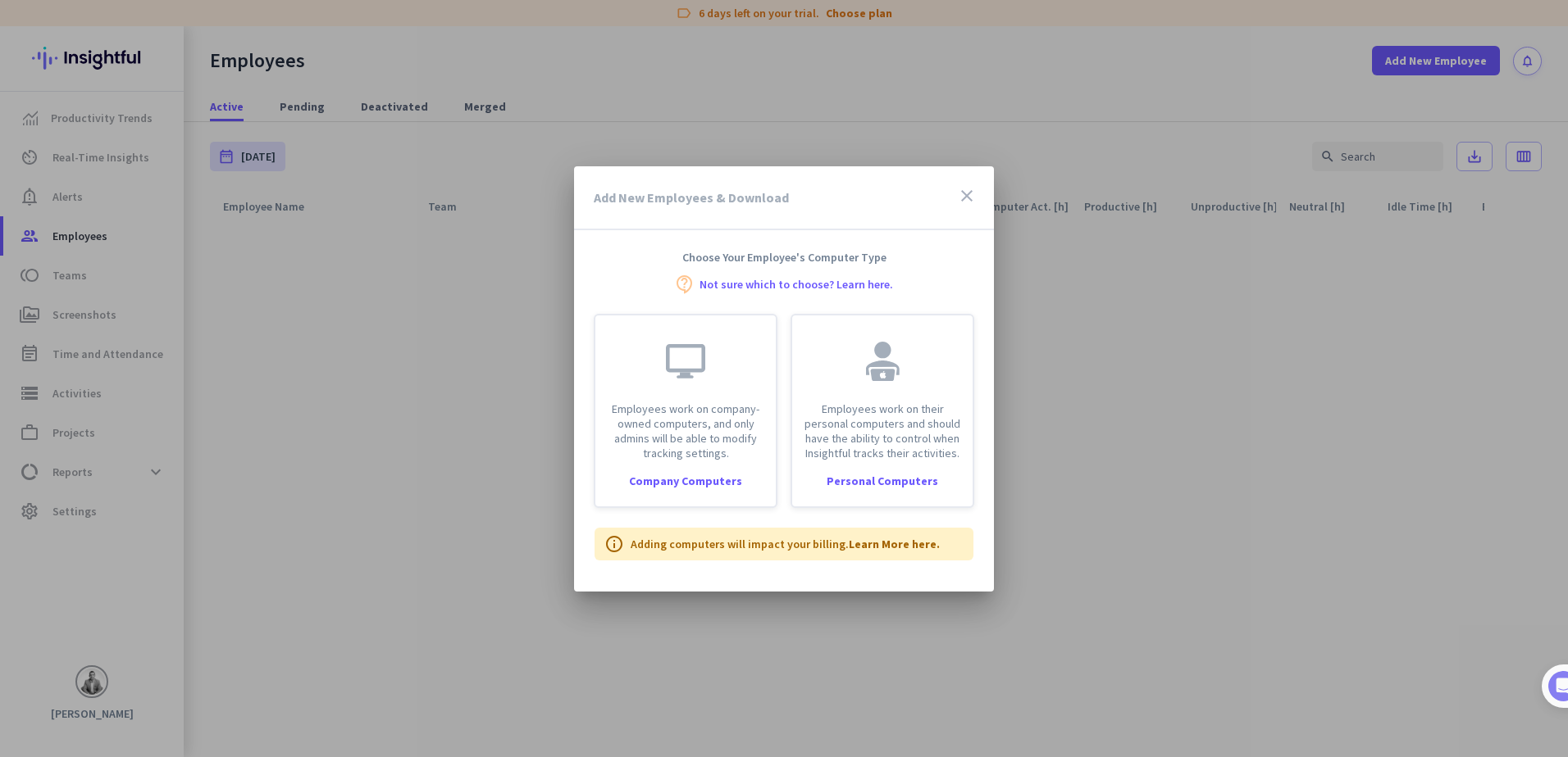
click at [965, 191] on icon "close" at bounding box center [966, 195] width 19 height 19
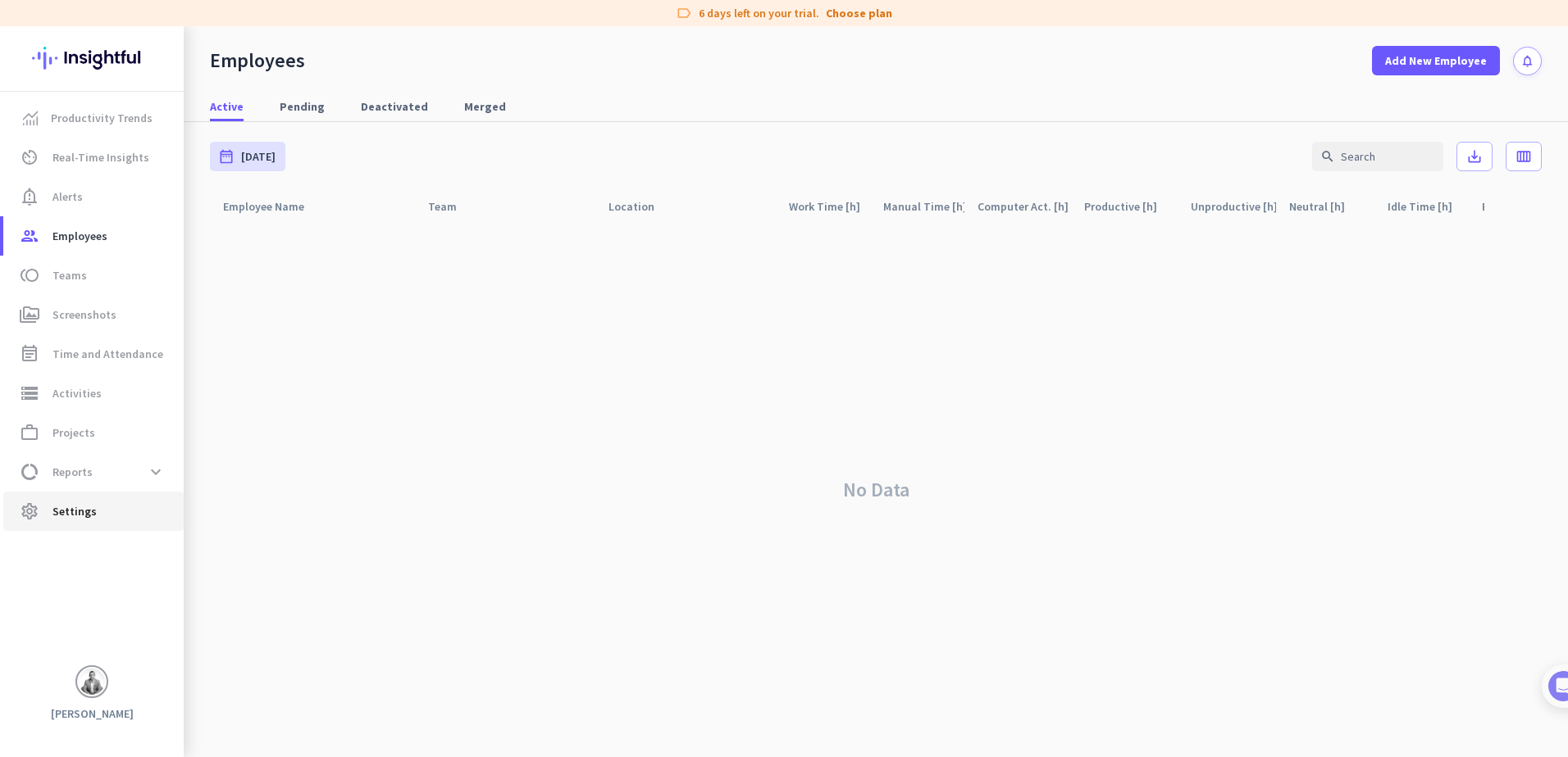
click at [79, 512] on span "Settings" at bounding box center [74, 511] width 44 height 19
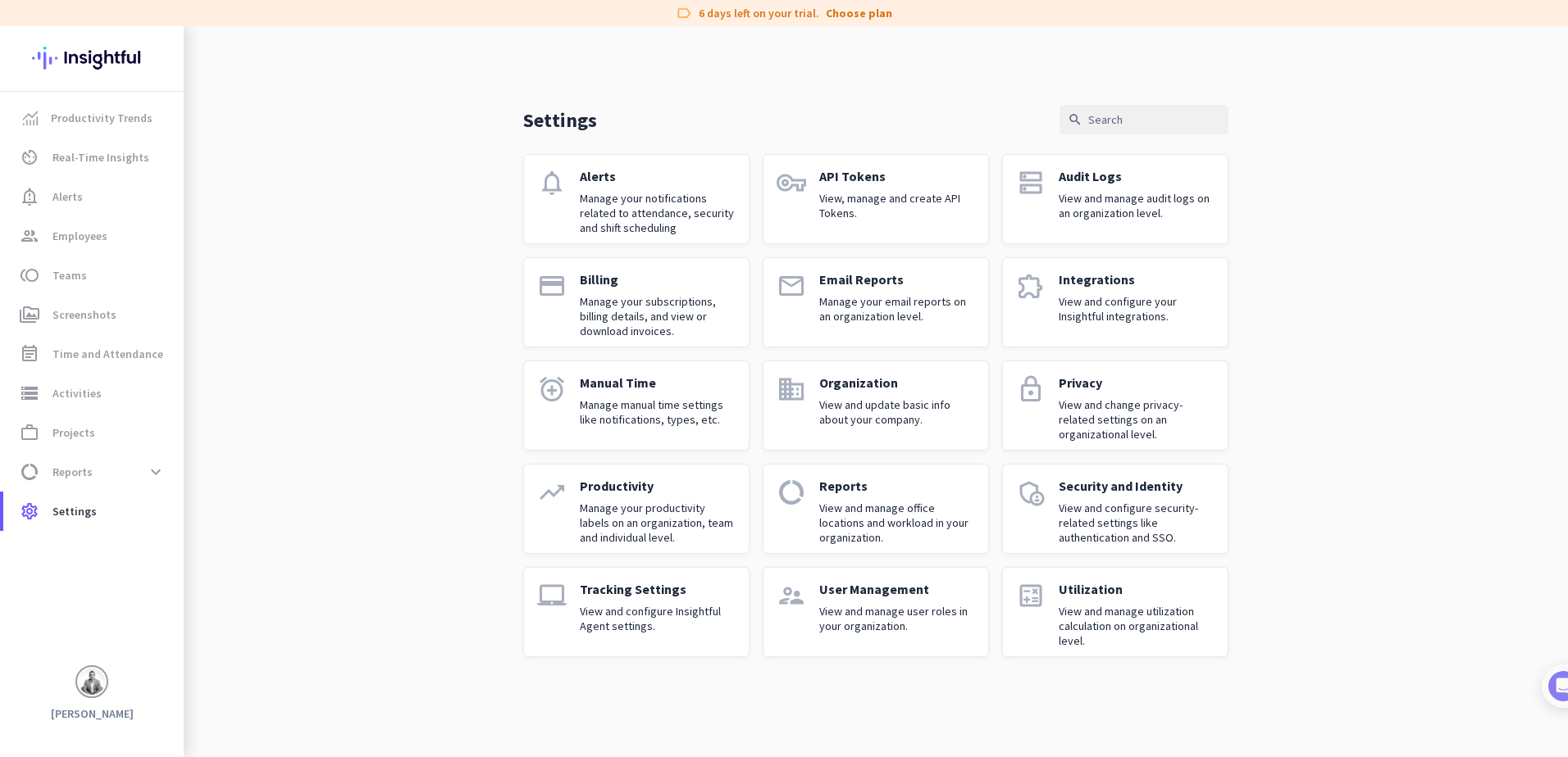
click at [887, 617] on p "View and manage user roles in your organization." at bounding box center [898, 619] width 156 height 29
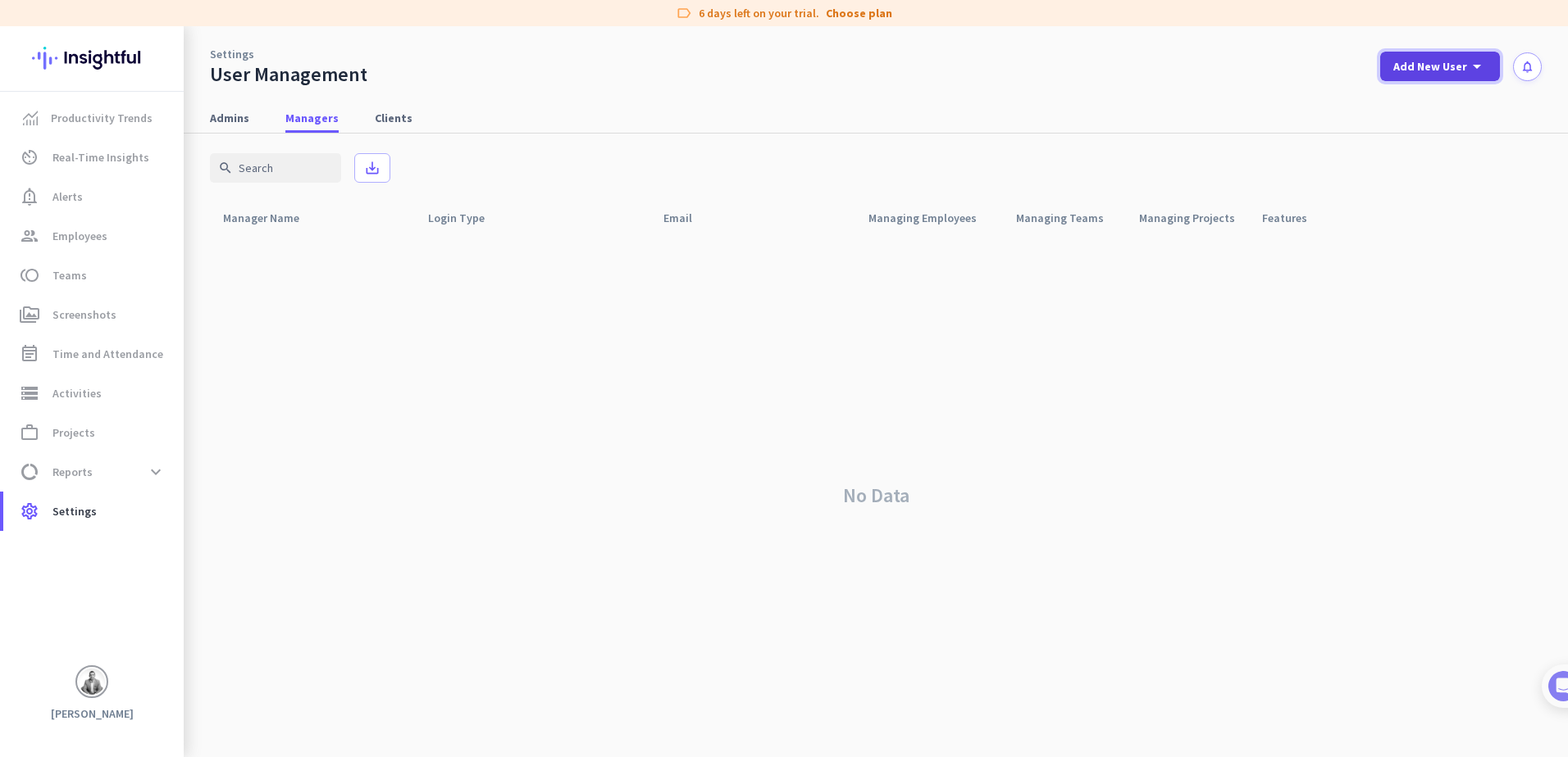
click at [1427, 78] on span at bounding box center [1440, 66] width 120 height 39
click at [1437, 98] on div "Admin" at bounding box center [1439, 103] width 37 height 16
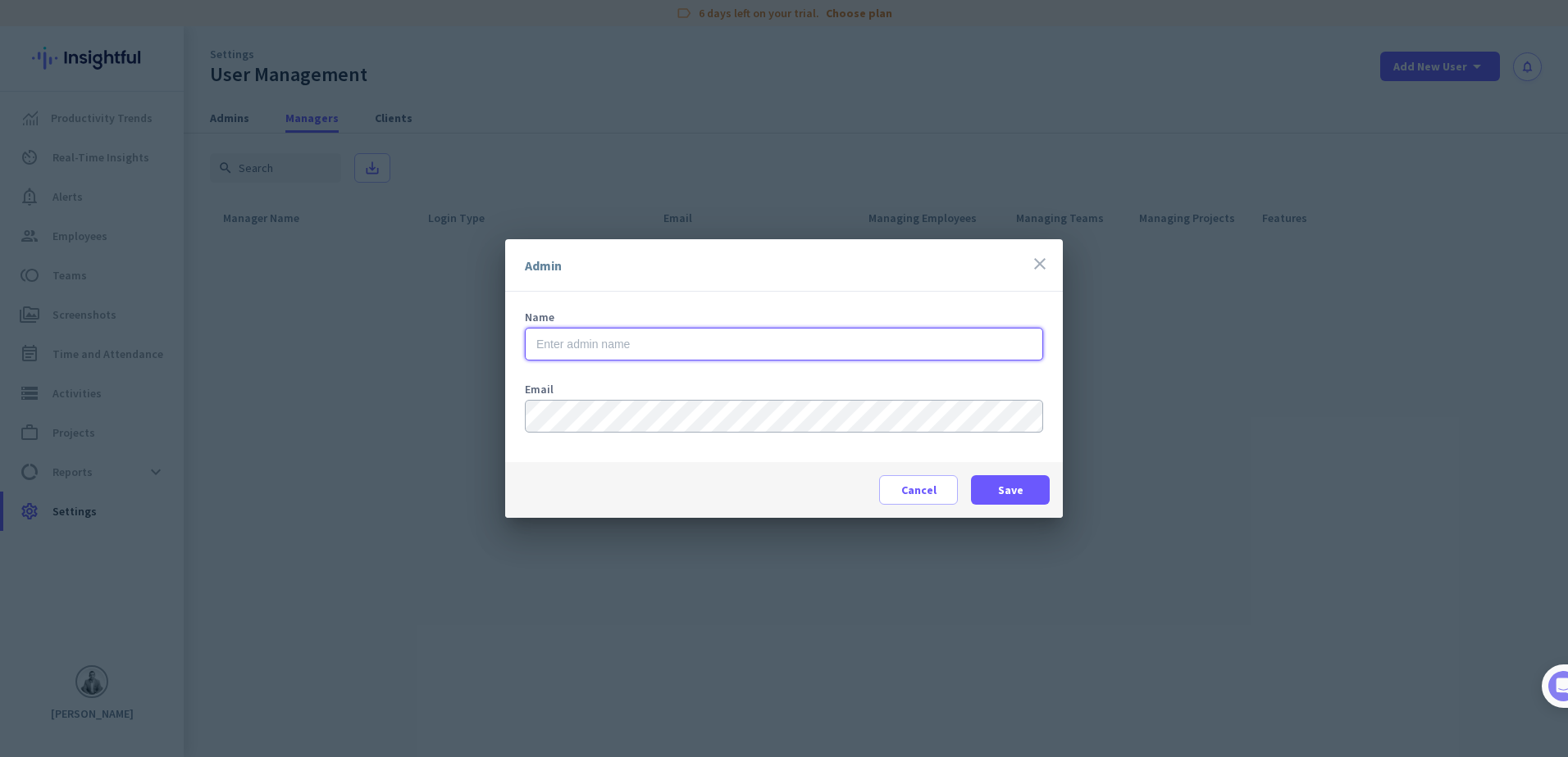
click at [593, 339] on input "text" at bounding box center [784, 344] width 518 height 33
click at [663, 344] on input "text" at bounding box center [784, 344] width 518 height 33
type input "Tanguy"
click at [1018, 493] on span "Save" at bounding box center [1011, 491] width 26 height 16
